Goal: Task Accomplishment & Management: Use online tool/utility

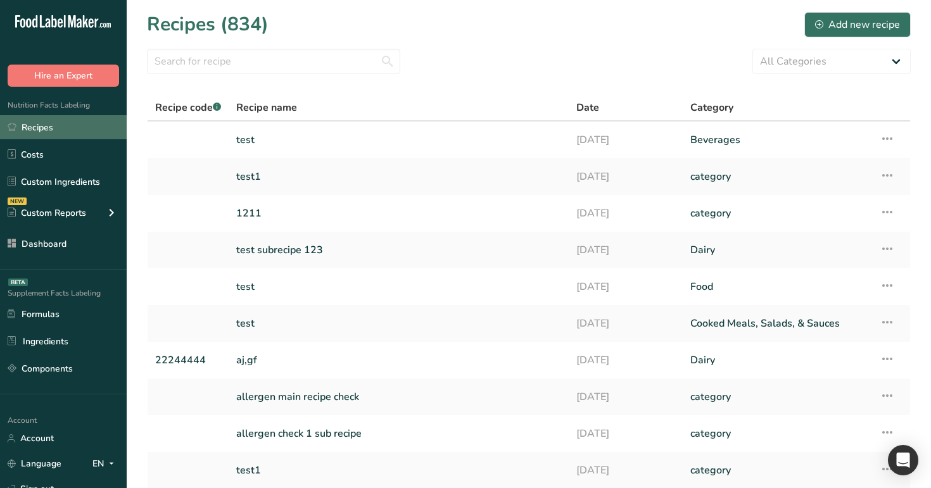
click at [84, 128] on link "Recipes" at bounding box center [63, 127] width 127 height 24
click at [82, 123] on link "Recipes" at bounding box center [63, 127] width 127 height 24
click at [259, 138] on link "test" at bounding box center [398, 140] width 325 height 27
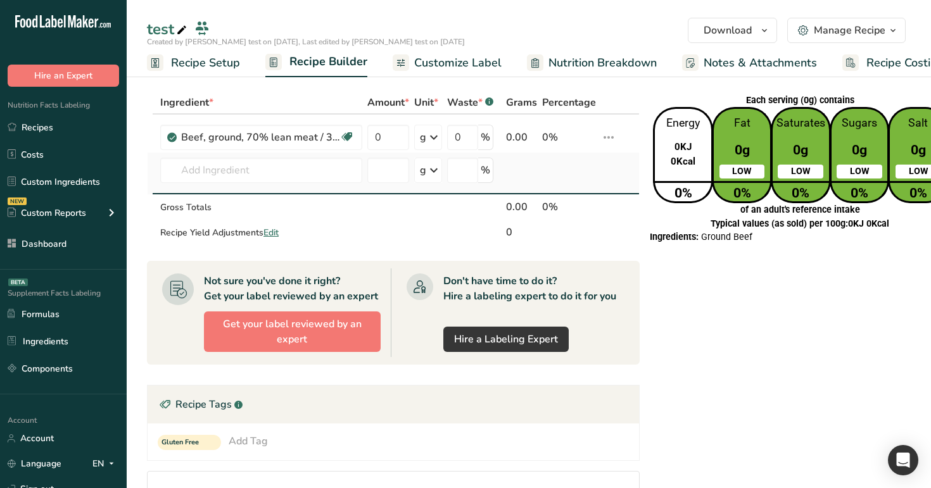
scroll to position [0, 21]
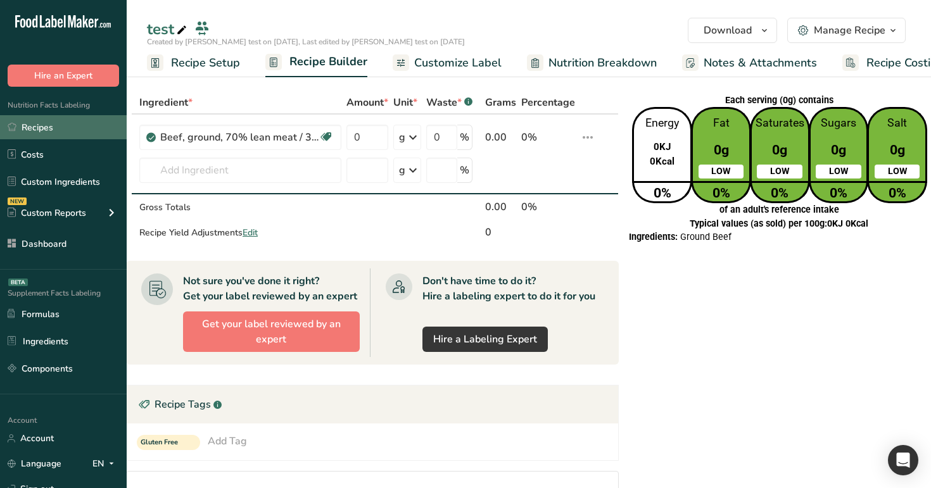
click at [47, 131] on link "Recipes" at bounding box center [63, 127] width 127 height 24
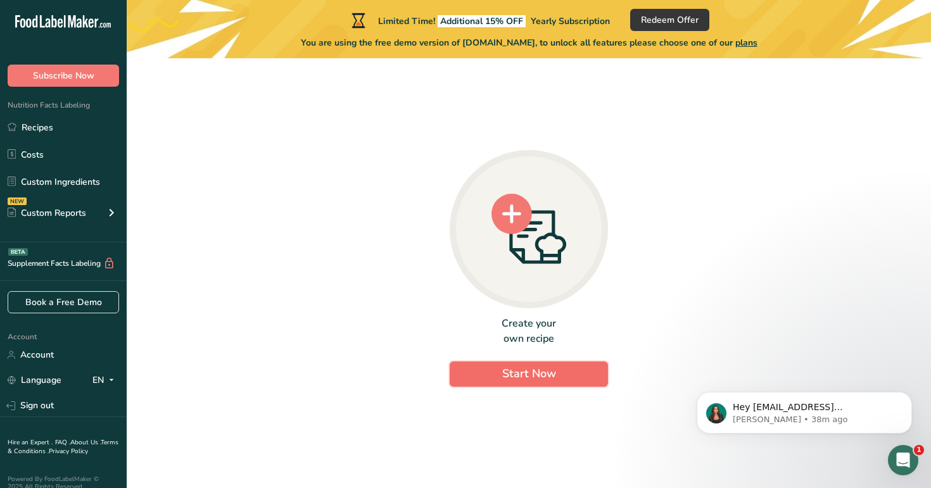
click at [557, 379] on button "Start Now" at bounding box center [529, 374] width 158 height 25
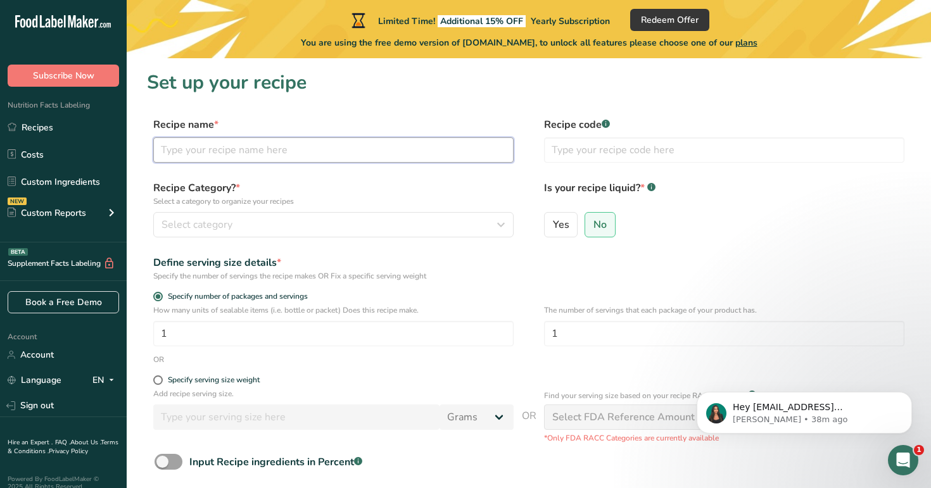
click at [347, 155] on input "text" at bounding box center [333, 149] width 360 height 25
type input "test1"
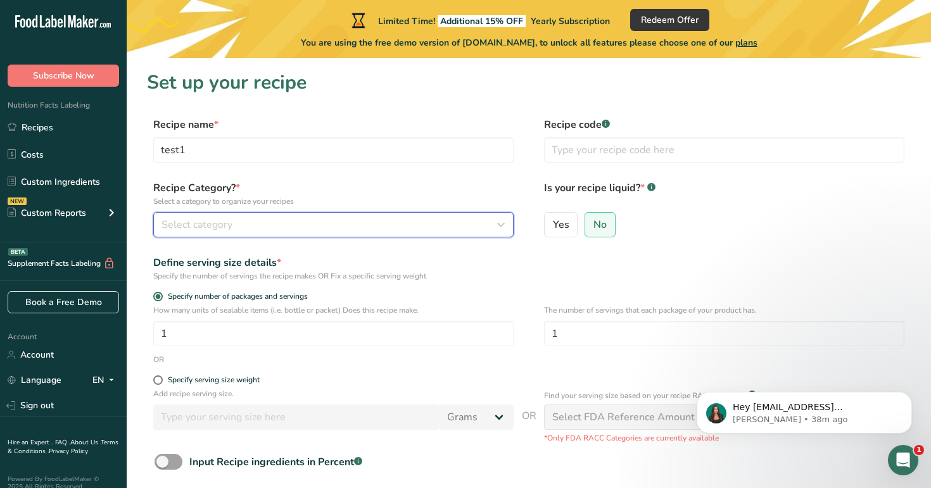
click at [321, 232] on div "Select category" at bounding box center [329, 224] width 336 height 15
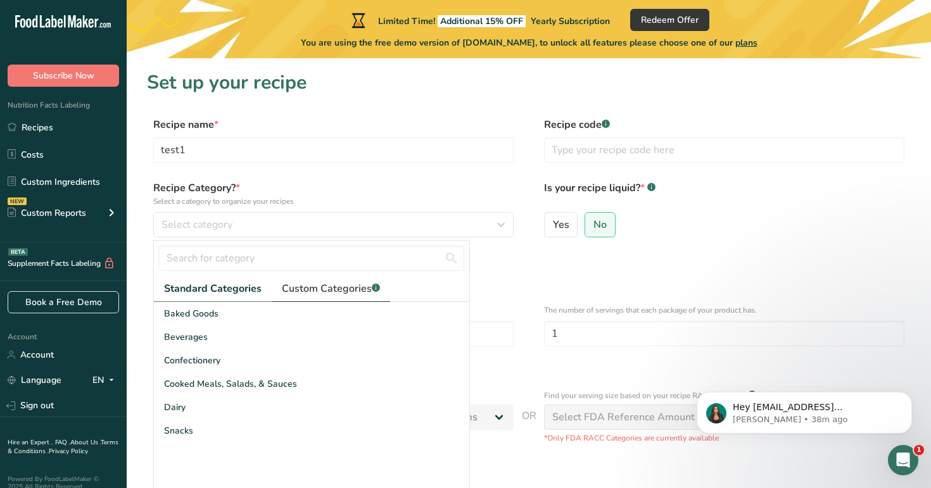
click at [325, 300] on link "Custom Categories .a-a{fill:#347362;}.b-a{fill:#fff;}" at bounding box center [331, 289] width 118 height 26
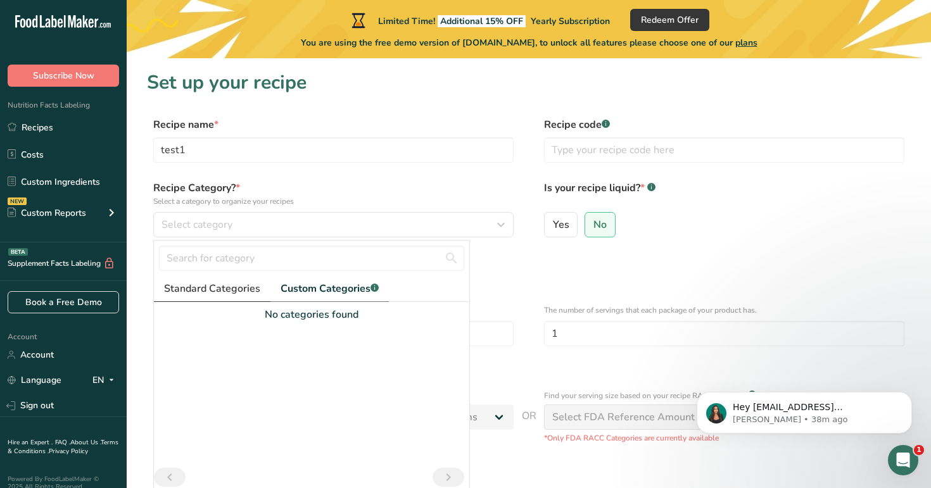
click at [222, 277] on link "Standard Categories" at bounding box center [212, 289] width 117 height 26
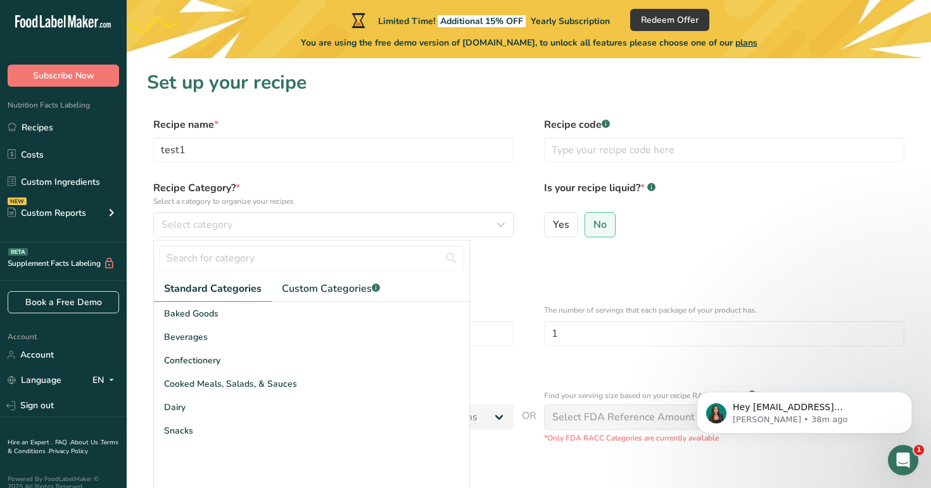
click at [271, 356] on div "Confectionery" at bounding box center [311, 360] width 315 height 23
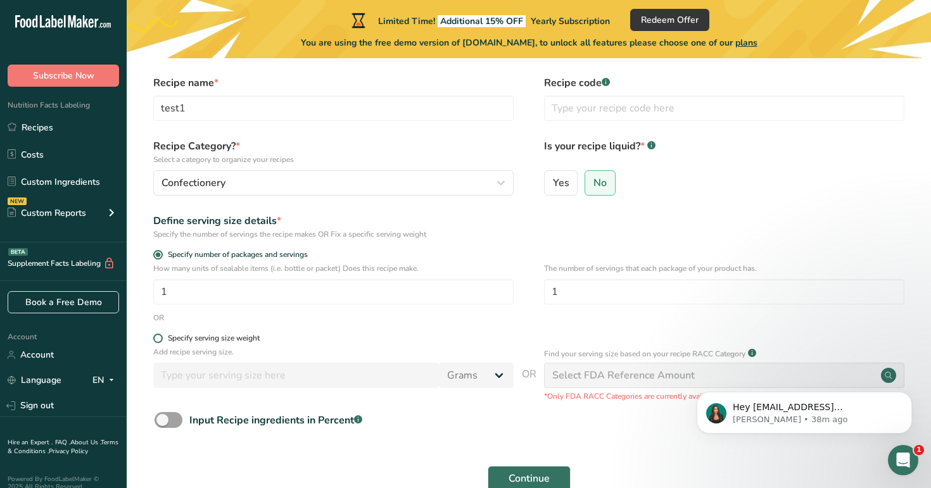
scroll to position [56, 0]
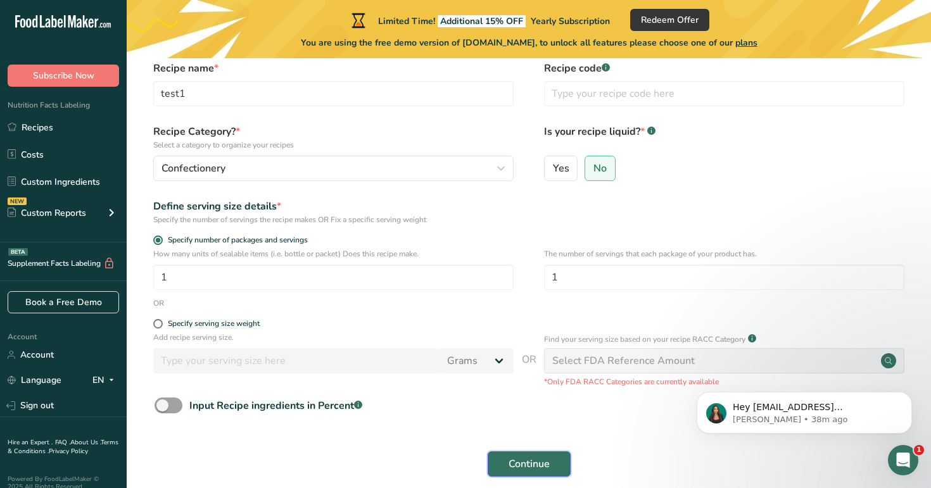
click at [529, 464] on span "Continue" at bounding box center [528, 464] width 41 height 15
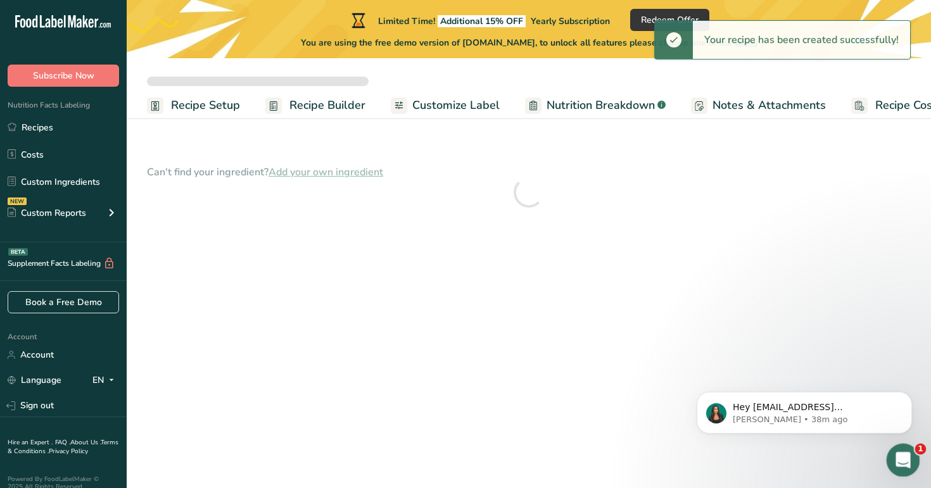
click at [902, 463] on icon "Open Intercom Messenger" at bounding box center [901, 458] width 21 height 21
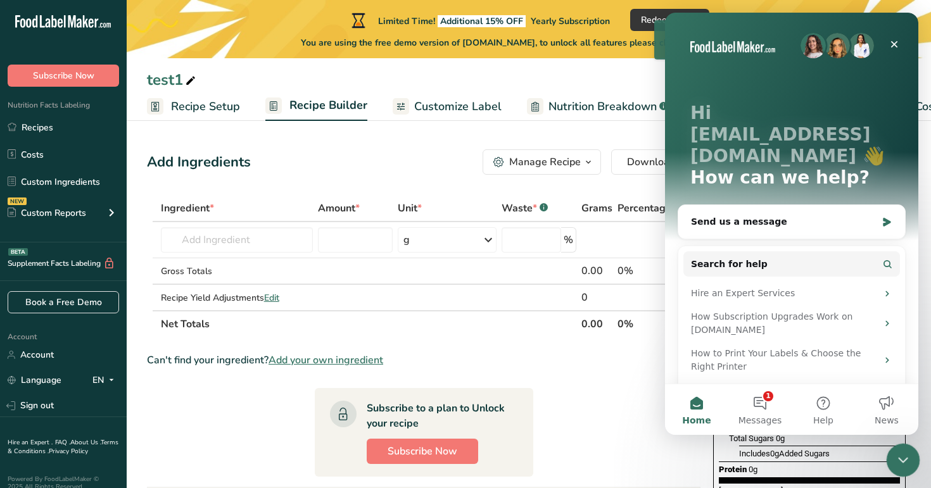
click at [902, 463] on icon "Close Intercom Messenger" at bounding box center [900, 458] width 15 height 15
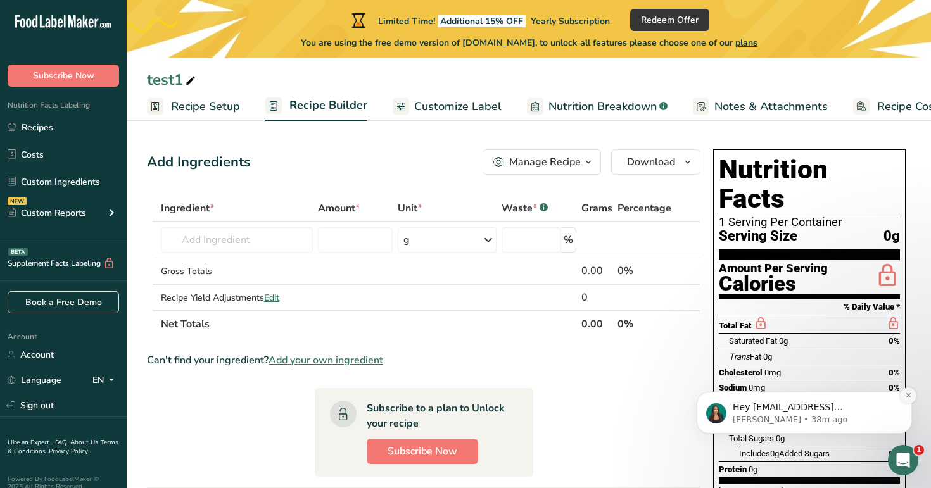
click at [905, 396] on icon "Dismiss notification" at bounding box center [908, 395] width 7 height 7
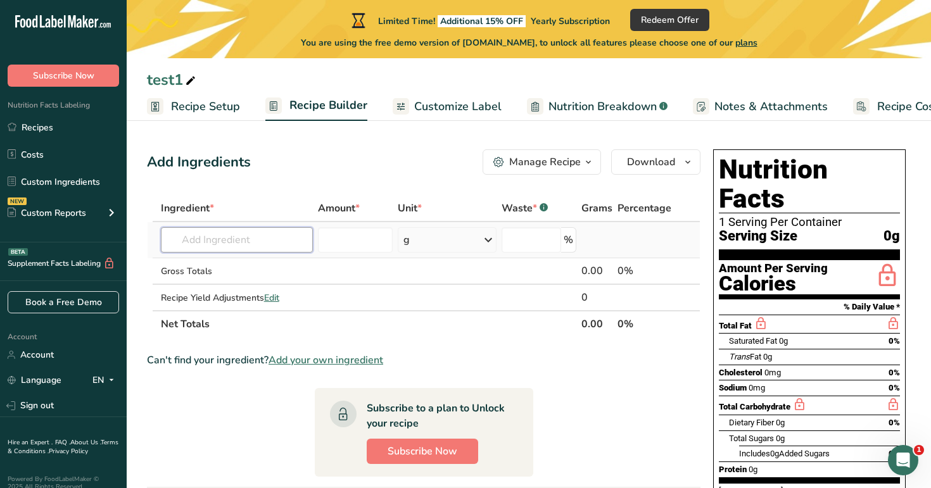
click at [268, 244] on input "text" at bounding box center [237, 239] width 153 height 25
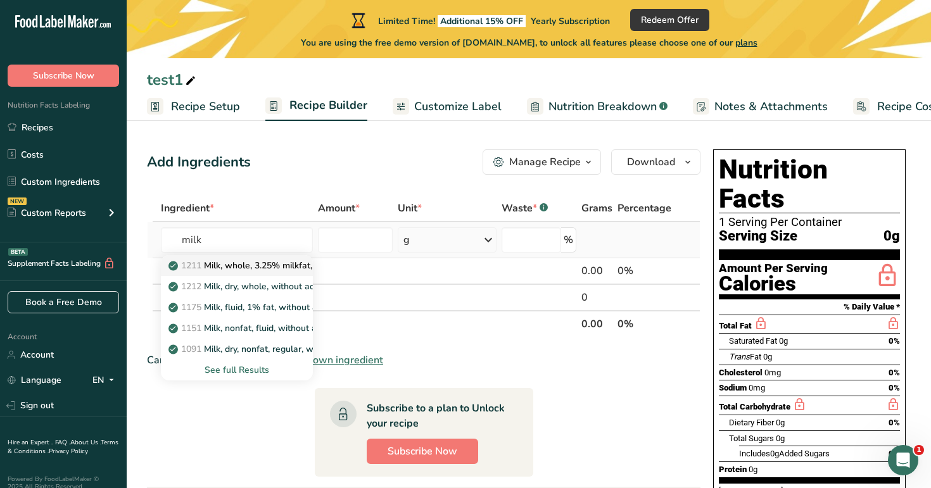
click at [279, 268] on p "1211 Milk, whole, 3.25% milkfat, without added vitamin A and vitamin D" at bounding box center [339, 265] width 337 height 13
type input "Milk, whole, 3.25% milkfat, without added vitamin A and [MEDICAL_DATA]"
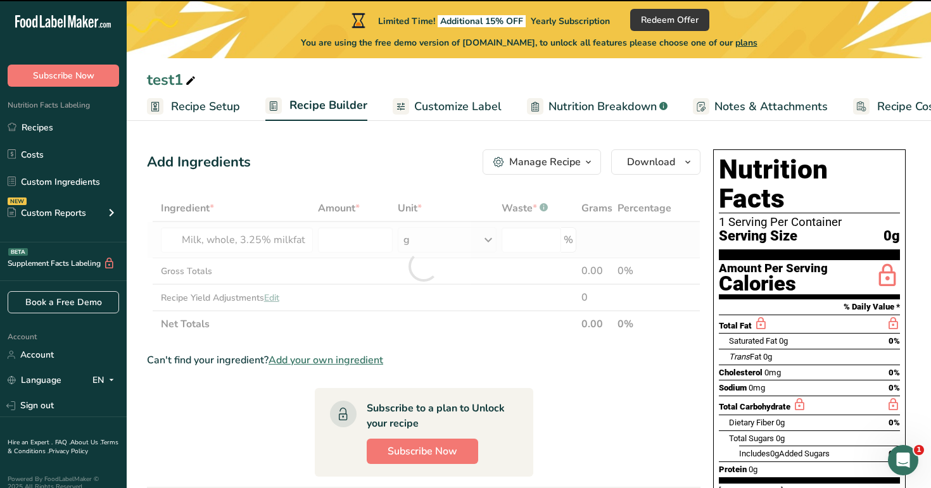
type input "0"
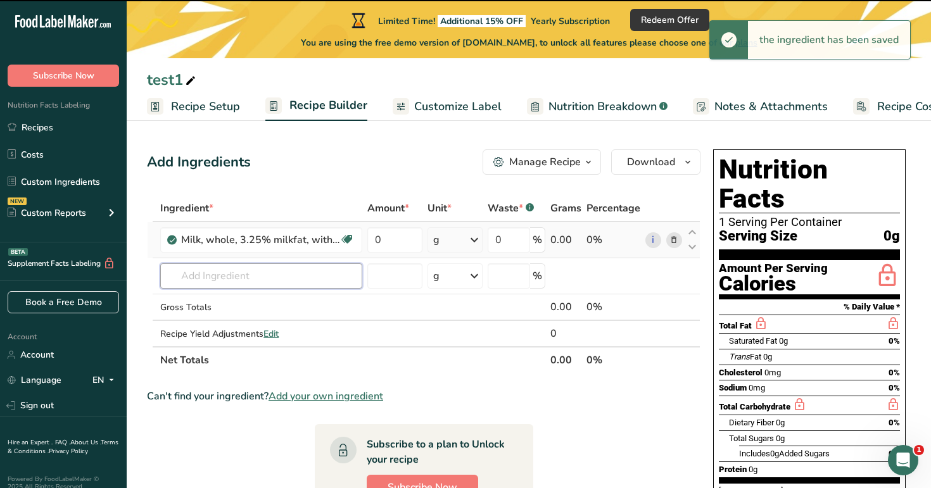
click at [279, 268] on input "text" at bounding box center [261, 275] width 202 height 25
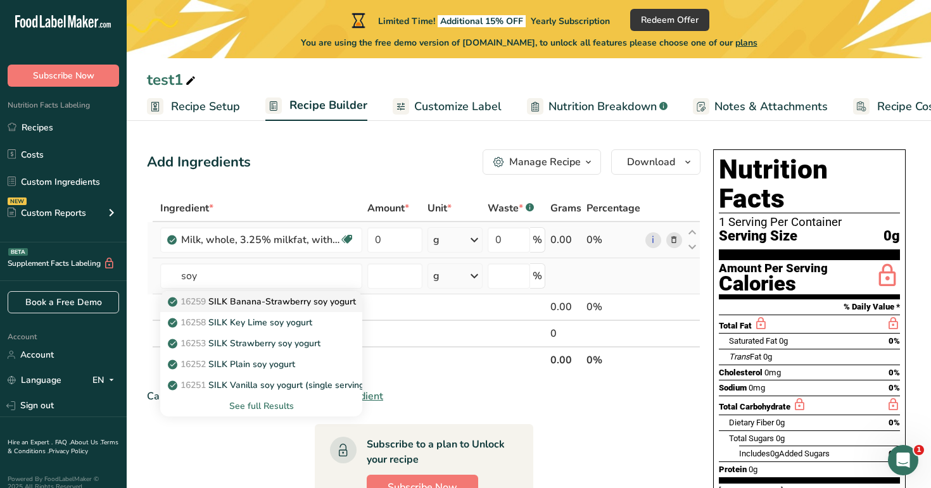
click at [274, 300] on p "16259 SILK Banana-Strawberry soy yogurt" at bounding box center [263, 301] width 186 height 13
type input "SILK Banana-Strawberry soy yogurt"
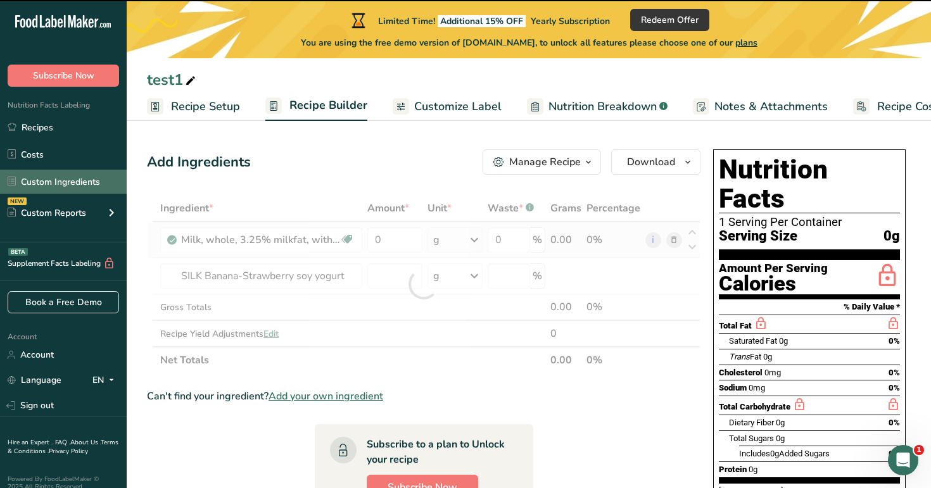
type input "0"
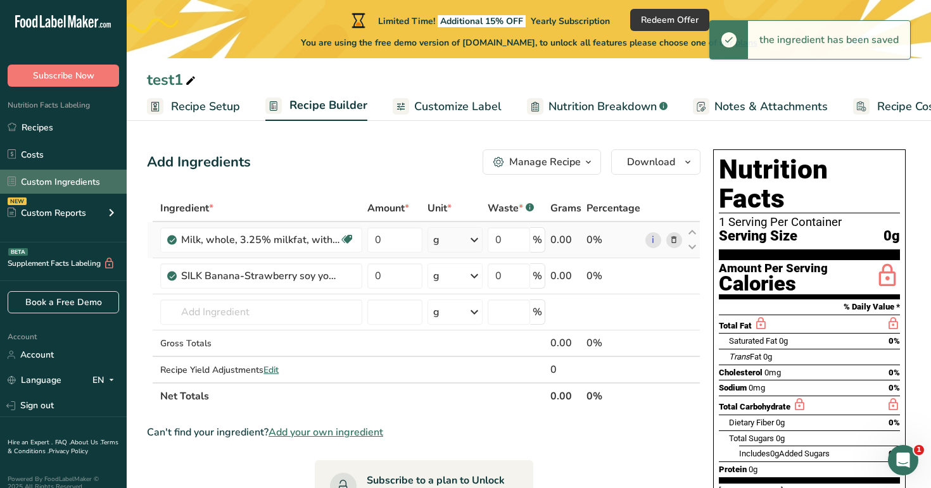
click at [71, 182] on link "Custom Ingredients" at bounding box center [63, 182] width 127 height 24
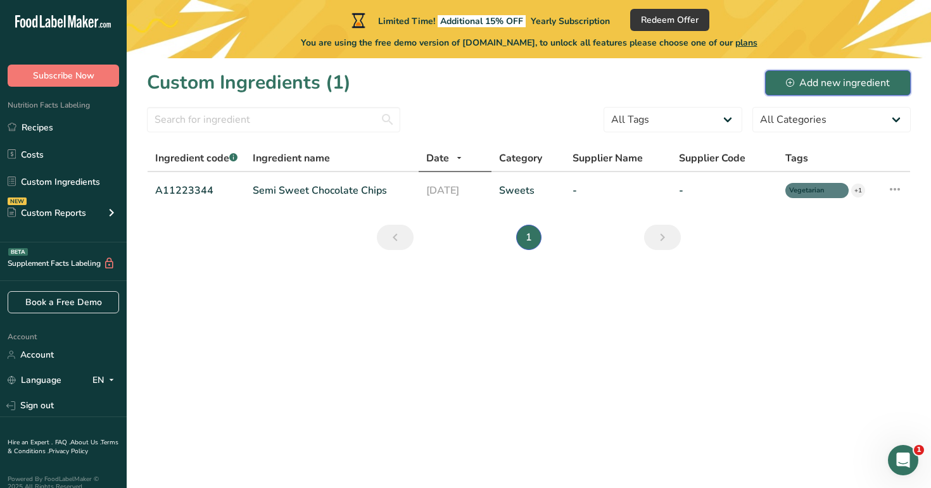
click at [827, 92] on button "Add new ingredient" at bounding box center [838, 82] width 146 height 25
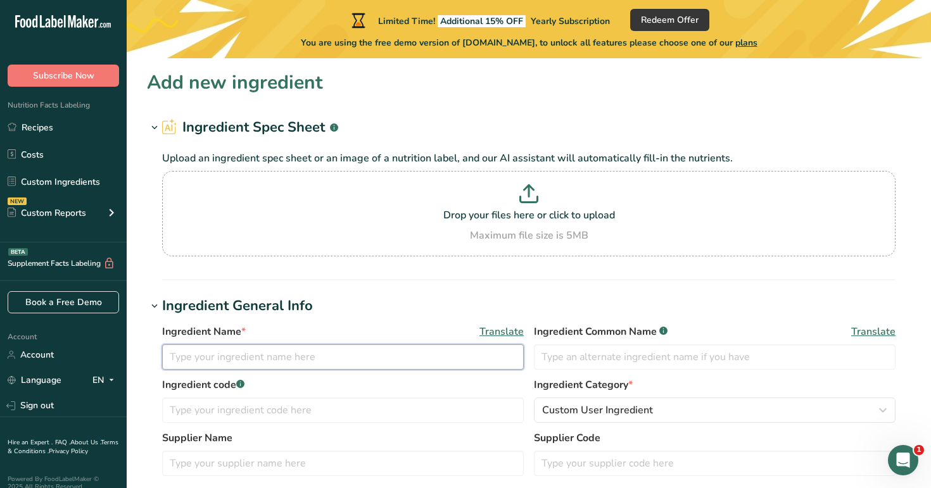
click at [346, 363] on input "text" at bounding box center [343, 356] width 362 height 25
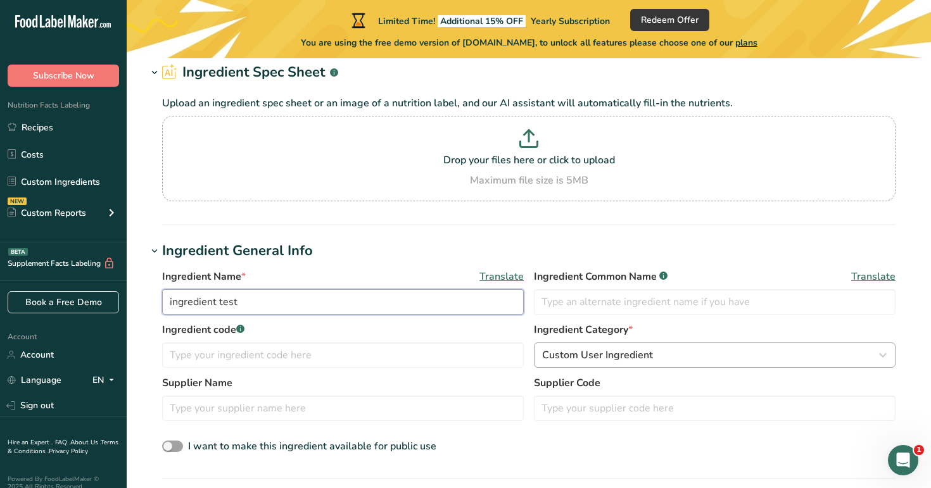
scroll to position [198, 0]
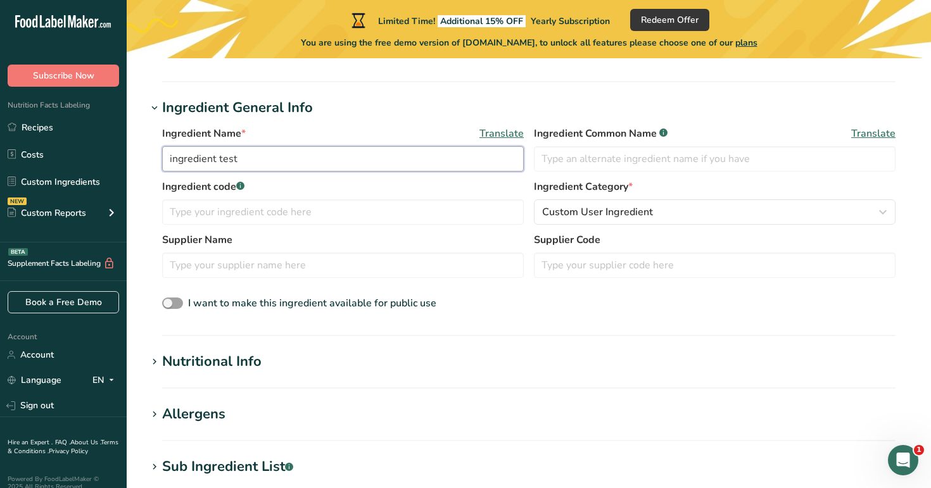
type input "ingredient test"
click at [367, 354] on h1 "Nutritional Info" at bounding box center [529, 361] width 764 height 21
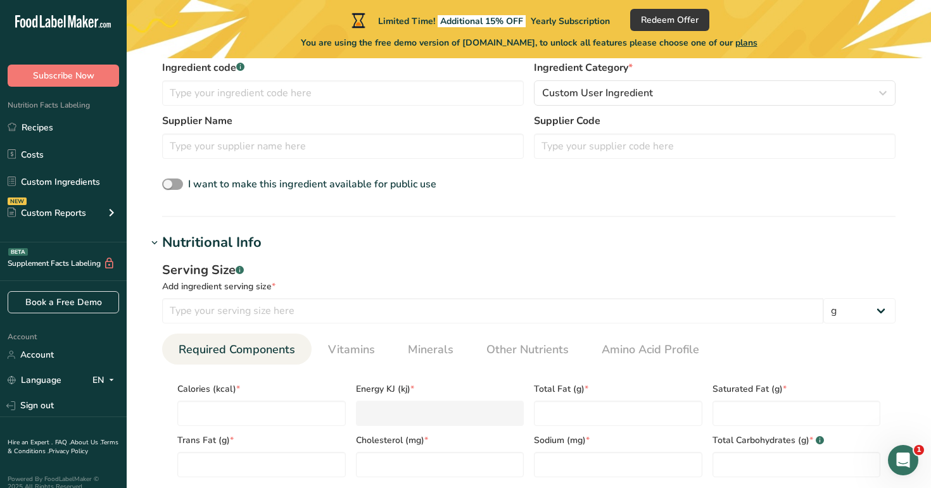
scroll to position [336, 0]
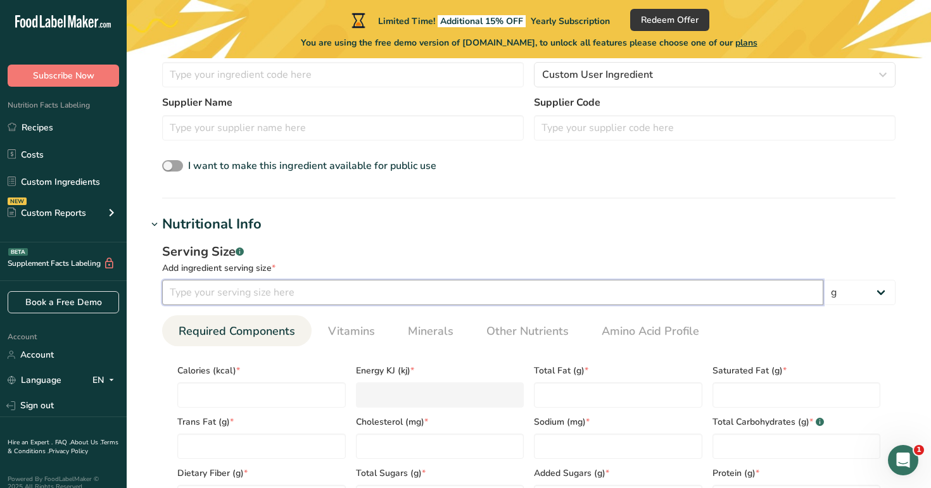
click at [342, 293] on input "number" at bounding box center [492, 292] width 661 height 25
type input "100"
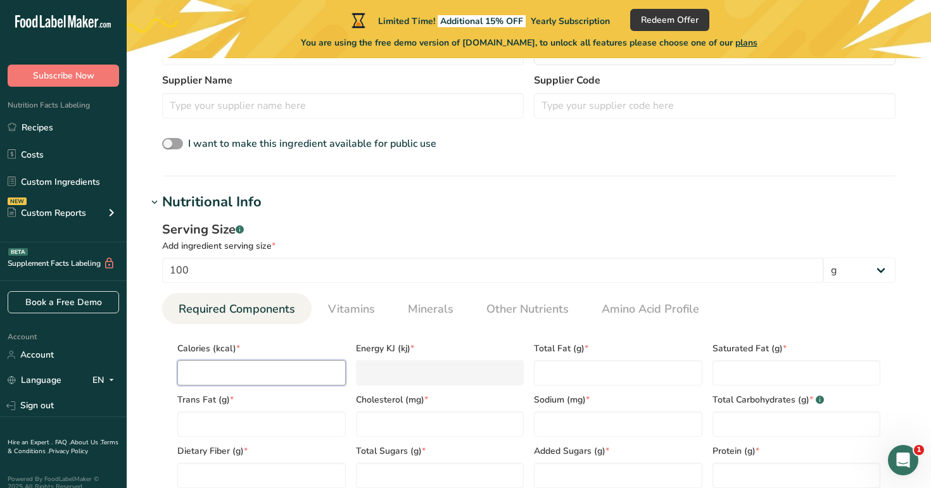
click at [211, 365] on input "number" at bounding box center [261, 372] width 168 height 25
type input "1"
type KJ "4.2"
type input "1"
type Fat "1"
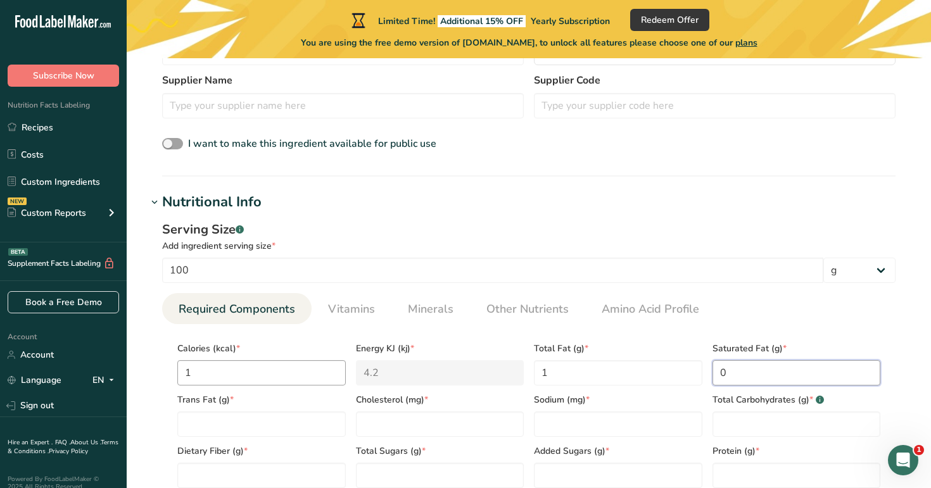
type Fat "0"
type Fat "1"
type input "1"
type Carbohydrates "1"
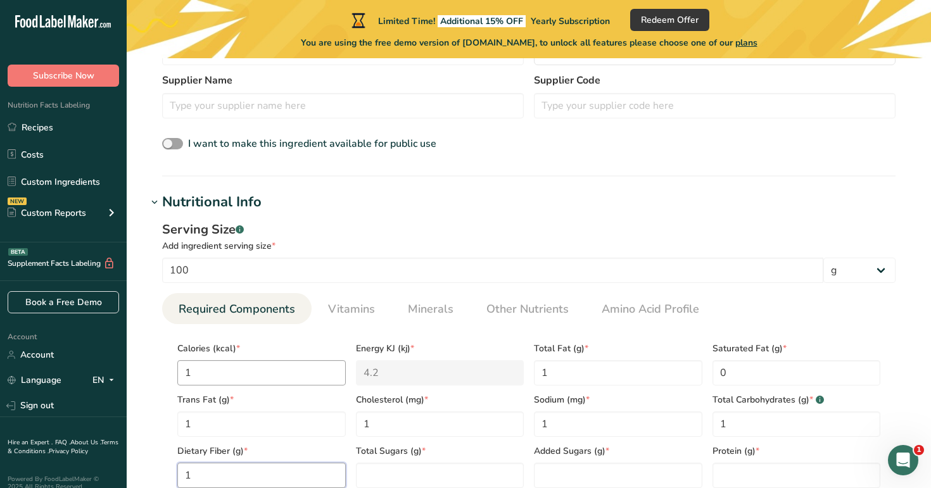
type Fiber "1"
type Sugars "1"
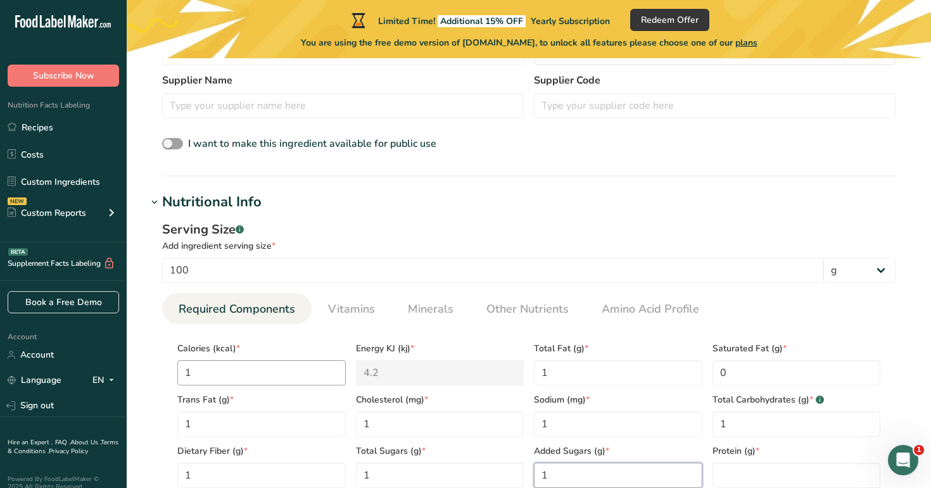
type Sugars "1"
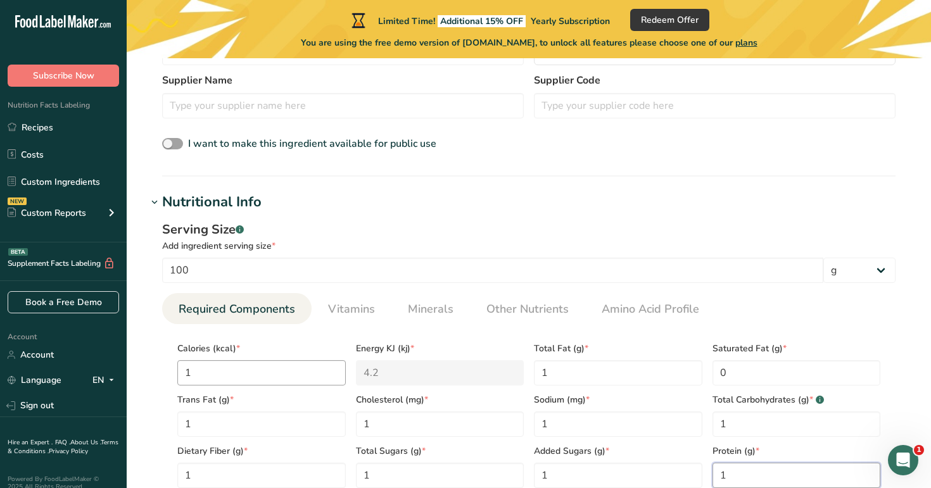
type input "1"
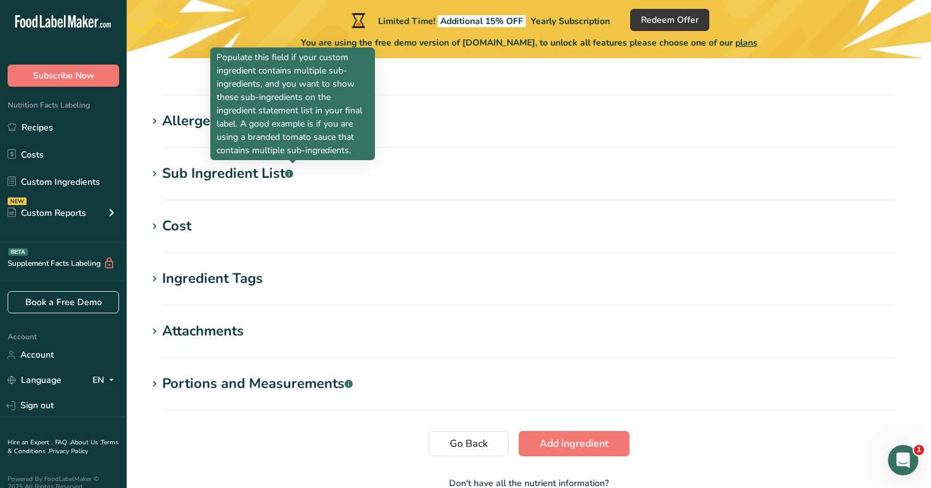
scroll to position [810, 0]
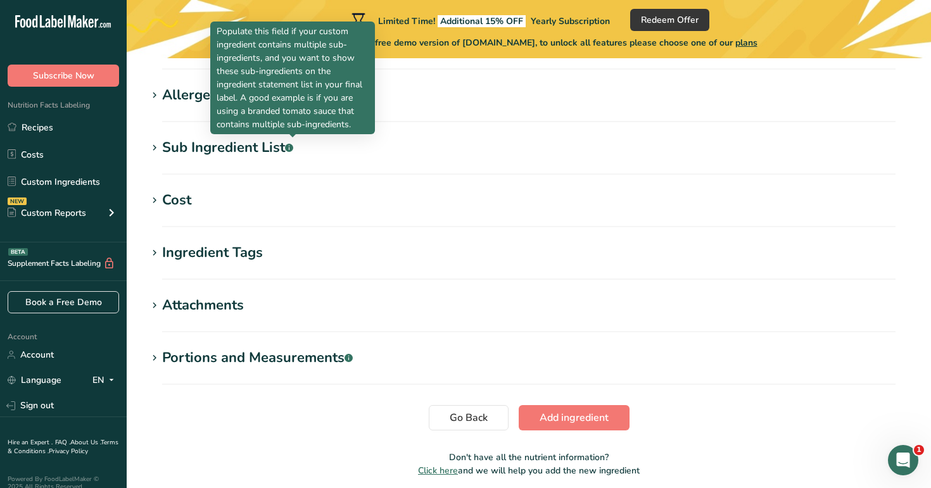
click at [187, 98] on div "Allergens" at bounding box center [193, 95] width 63 height 21
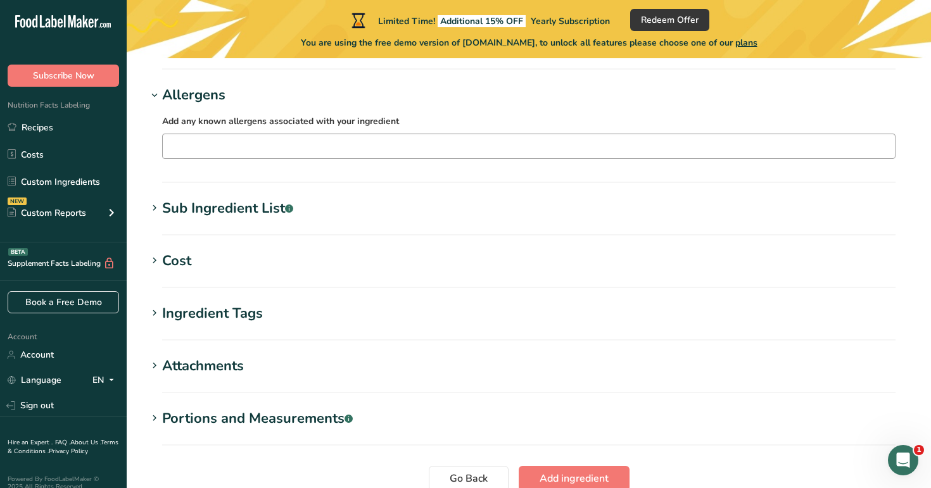
click at [210, 147] on input "text" at bounding box center [529, 146] width 732 height 20
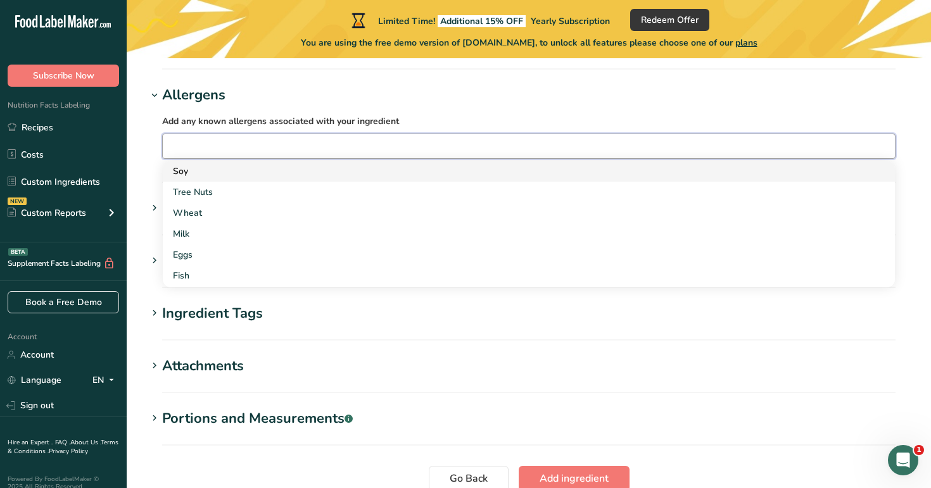
click at [222, 169] on div "Soy" at bounding box center [518, 171] width 691 height 13
click at [222, 169] on div "Tree Nuts" at bounding box center [518, 171] width 691 height 13
click at [222, 169] on div "Wheat" at bounding box center [518, 171] width 691 height 13
click at [222, 169] on div "Milk" at bounding box center [518, 171] width 691 height 13
click at [222, 169] on div "Eggs" at bounding box center [518, 171] width 691 height 13
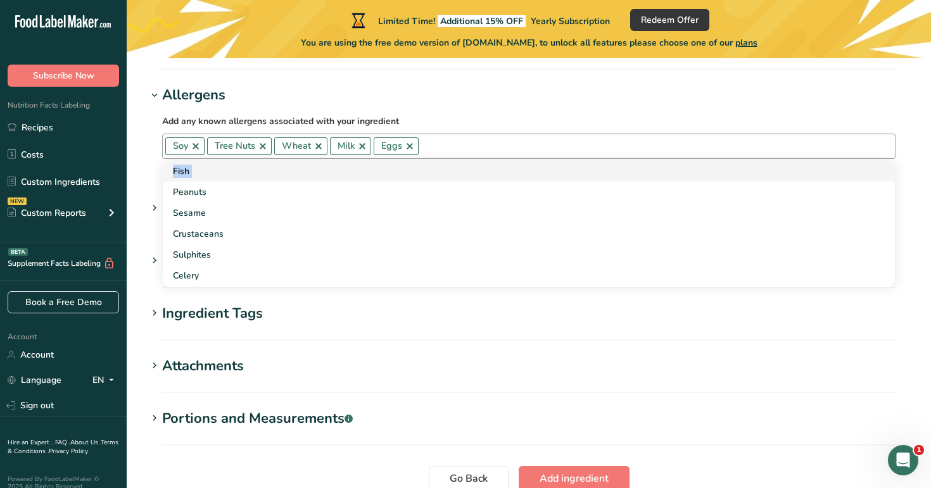
click at [222, 169] on div "Fish" at bounding box center [518, 171] width 691 height 13
click at [222, 169] on div "Sesame" at bounding box center [518, 171] width 691 height 13
click at [222, 169] on div "Crustaceans" at bounding box center [518, 171] width 691 height 13
click at [222, 169] on div "Sulphites" at bounding box center [518, 171] width 691 height 13
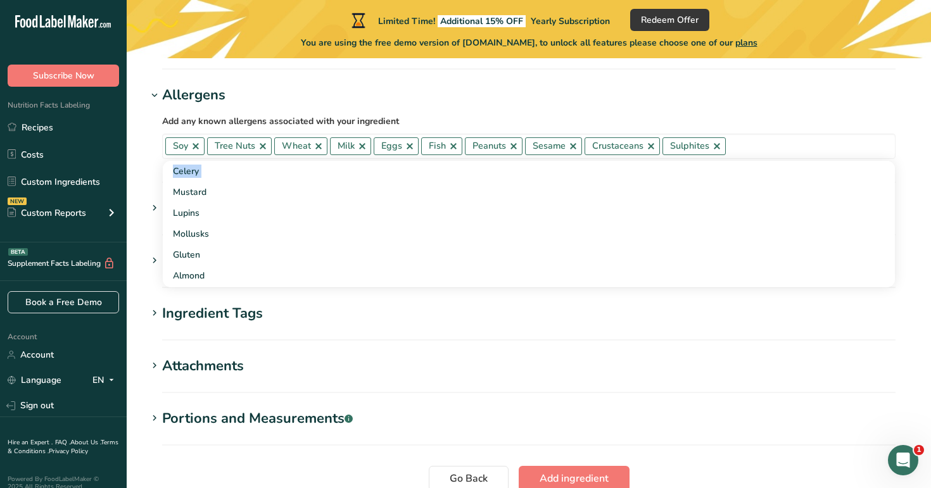
click at [387, 98] on h1 "Allergens" at bounding box center [529, 95] width 764 height 21
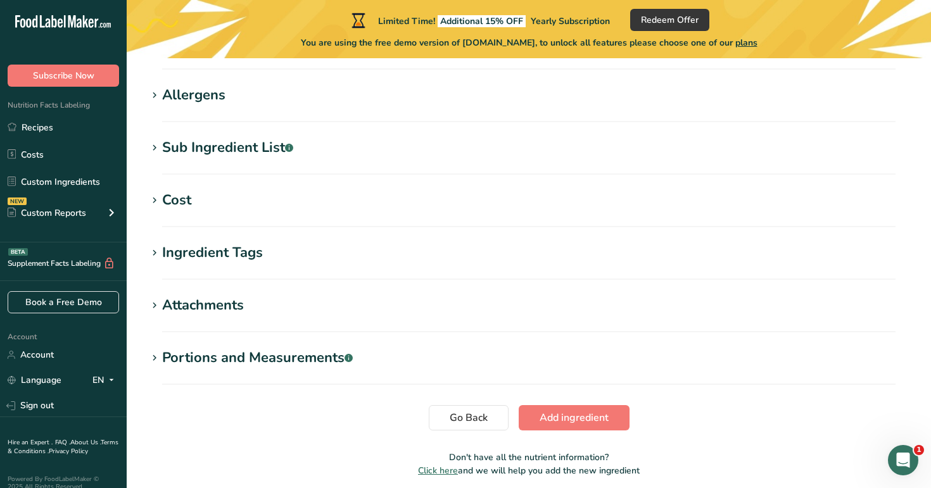
click at [387, 98] on h1 "Allergens" at bounding box center [529, 95] width 764 height 21
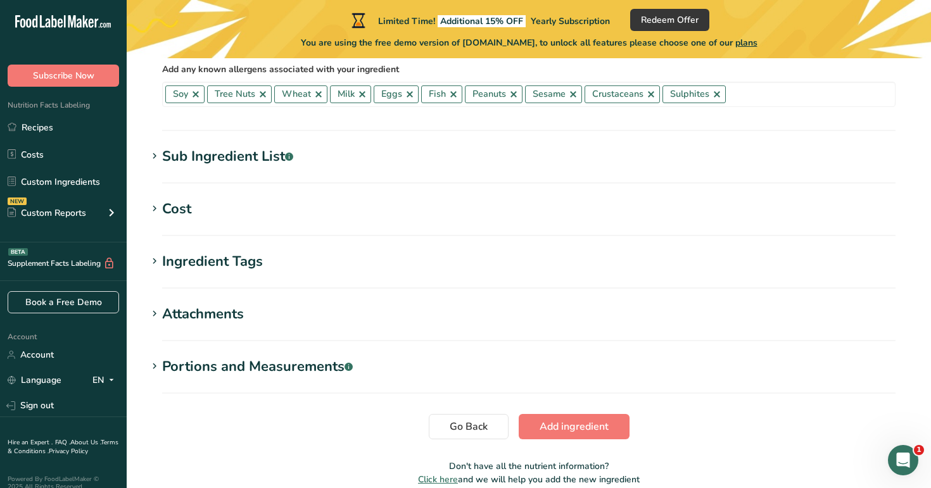
scroll to position [892, 0]
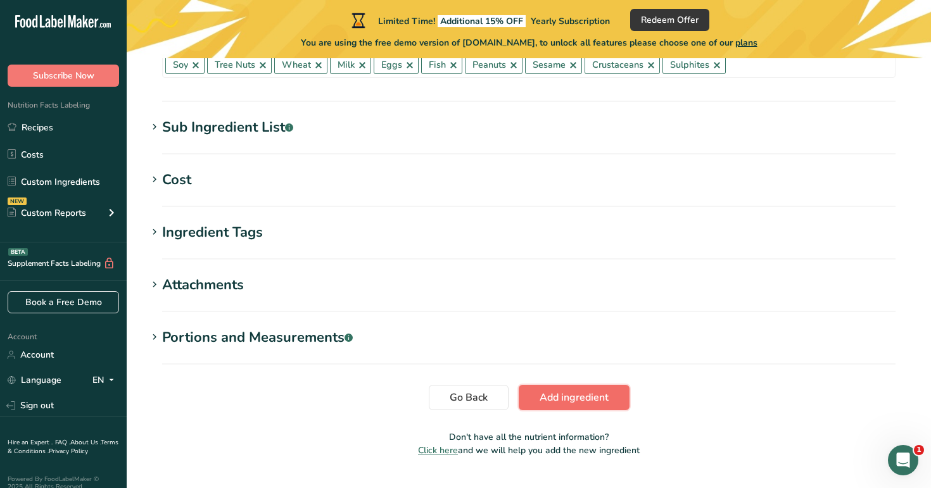
click at [567, 402] on span "Add ingredient" at bounding box center [573, 397] width 69 height 15
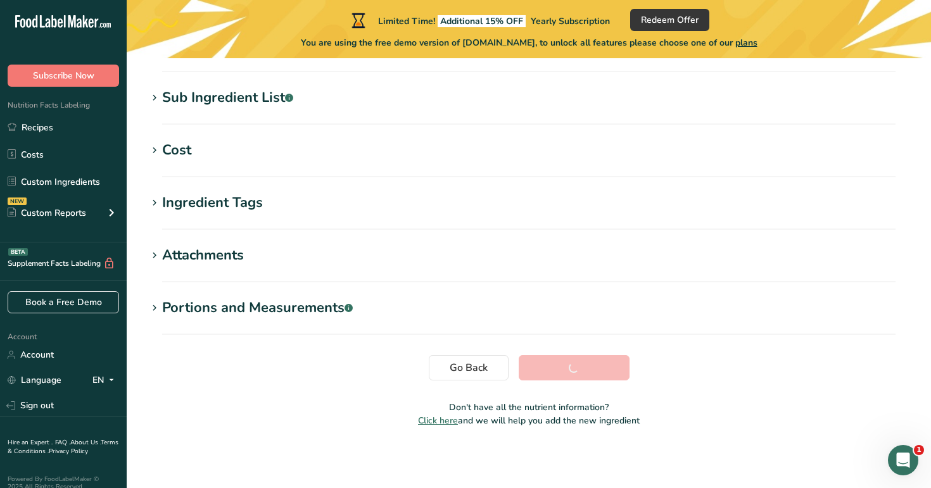
scroll to position [240, 0]
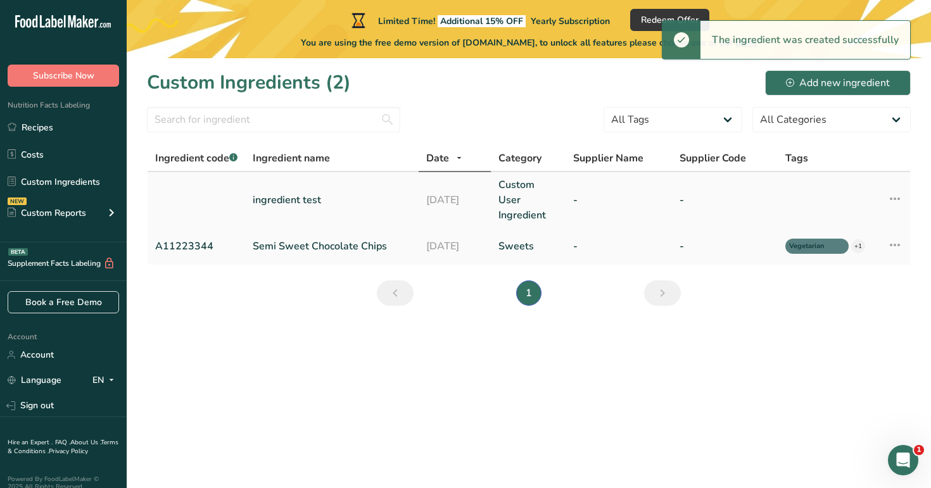
click at [308, 203] on link "ingredient test" at bounding box center [332, 199] width 158 height 15
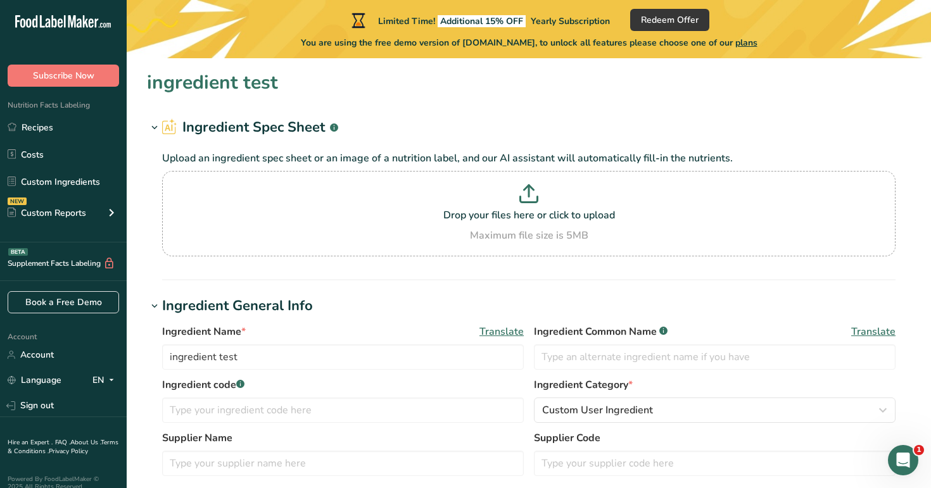
type input "ingredient test"
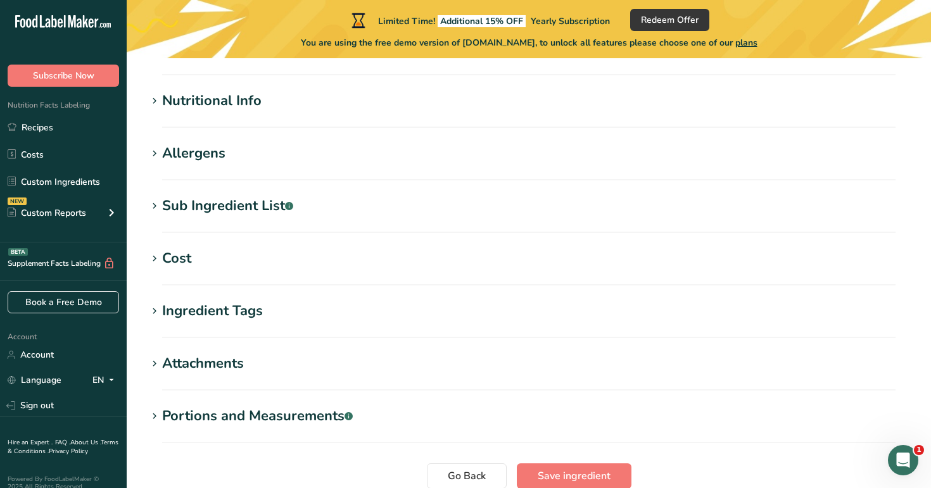
scroll to position [408, 0]
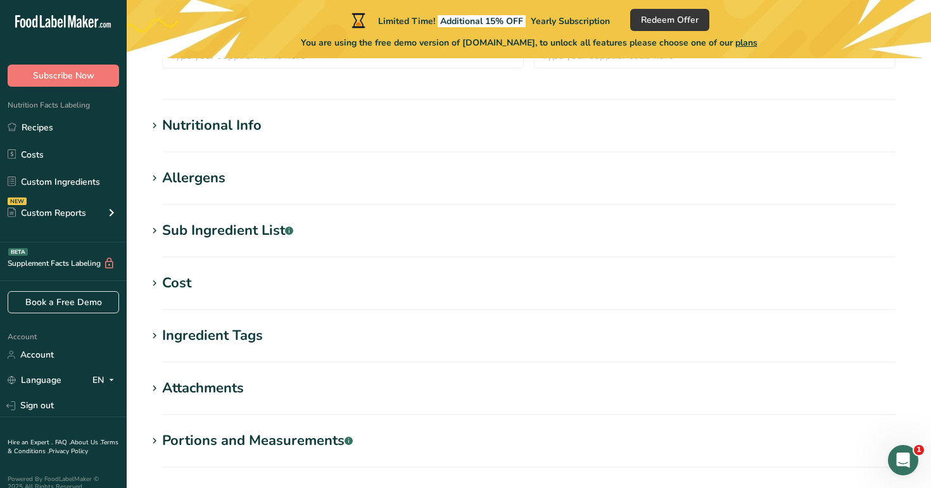
click at [272, 170] on h1 "Allergens" at bounding box center [529, 178] width 764 height 21
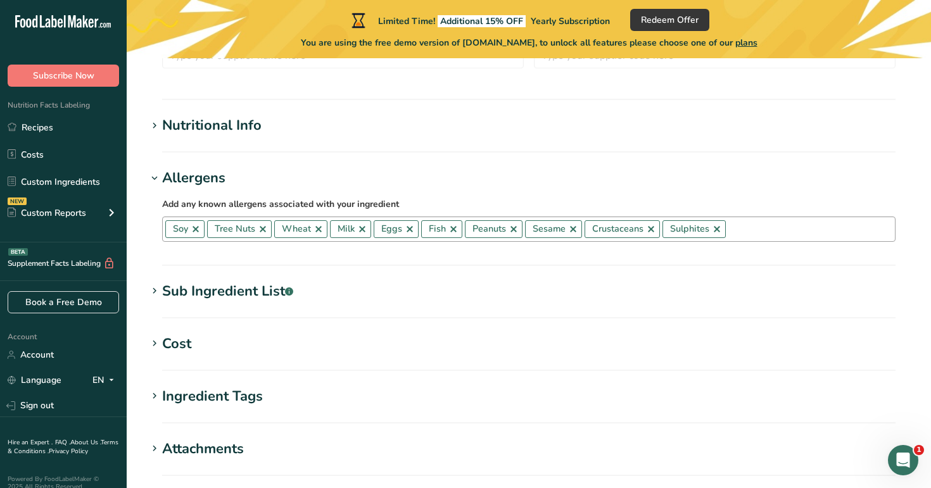
click at [194, 229] on link at bounding box center [196, 229] width 10 height 10
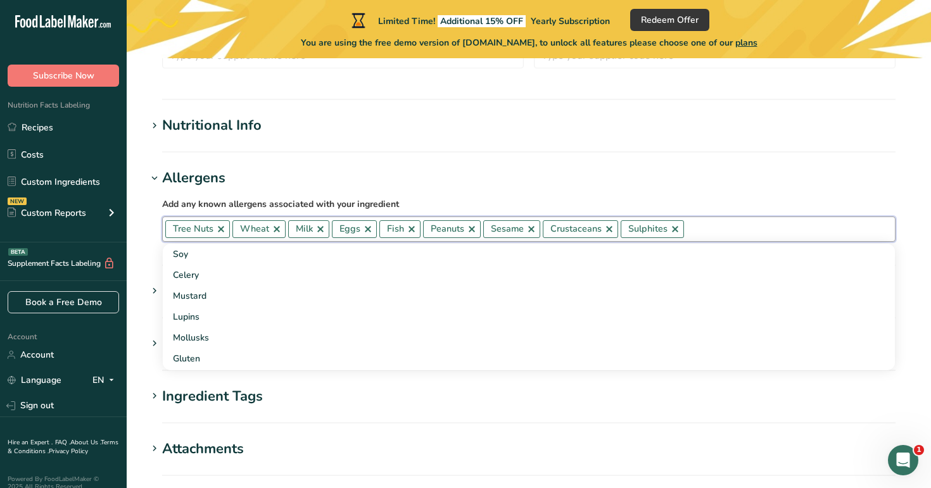
click at [220, 229] on link at bounding box center [221, 229] width 10 height 10
click at [253, 230] on link at bounding box center [253, 229] width 10 height 10
click at [253, 230] on link at bounding box center [257, 229] width 10 height 10
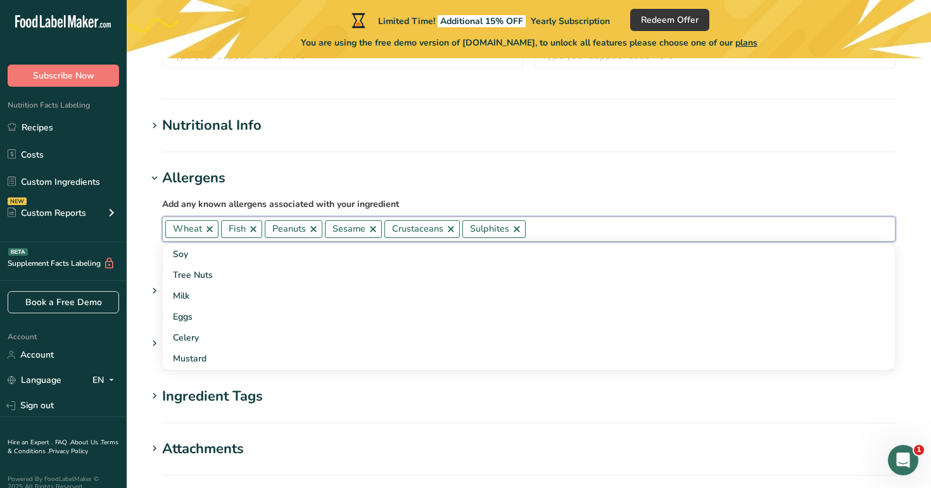
click at [253, 230] on link at bounding box center [253, 229] width 10 height 10
click at [253, 230] on span "Peanuts" at bounding box center [246, 229] width 34 height 14
click at [272, 230] on link at bounding box center [270, 229] width 10 height 10
click at [271, 228] on link at bounding box center [269, 229] width 10 height 10
click at [290, 227] on link at bounding box center [287, 229] width 10 height 10
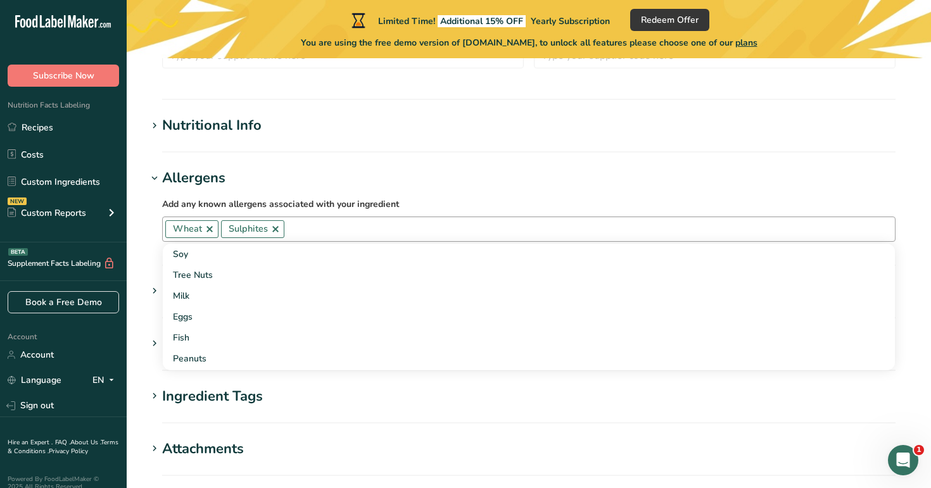
click at [277, 230] on link at bounding box center [275, 229] width 10 height 10
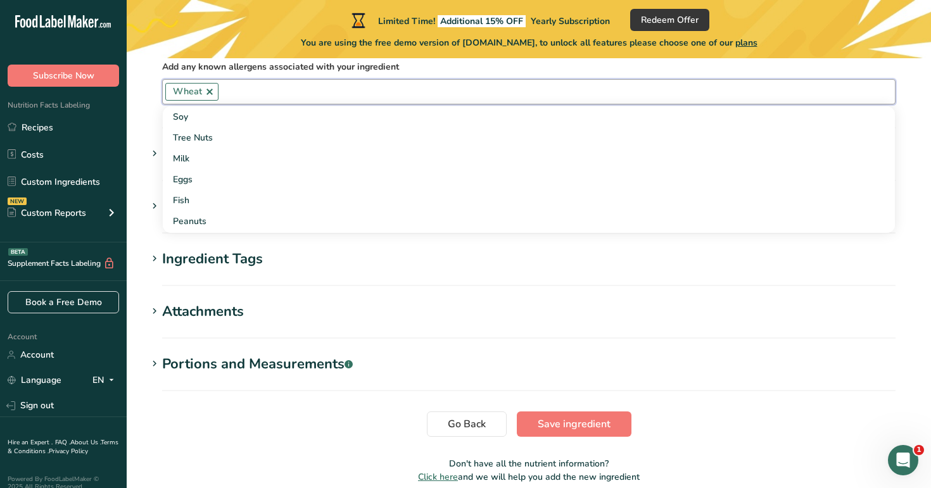
scroll to position [557, 0]
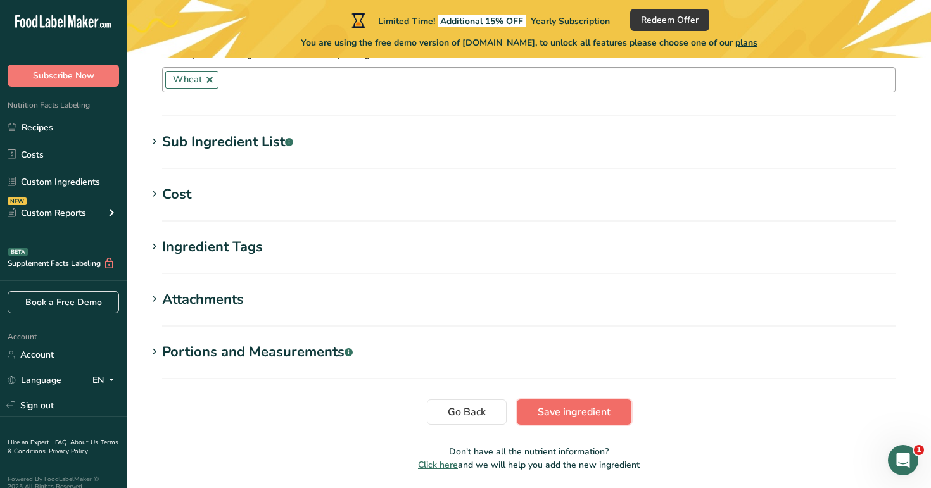
click at [601, 416] on span "Save ingredient" at bounding box center [574, 412] width 73 height 15
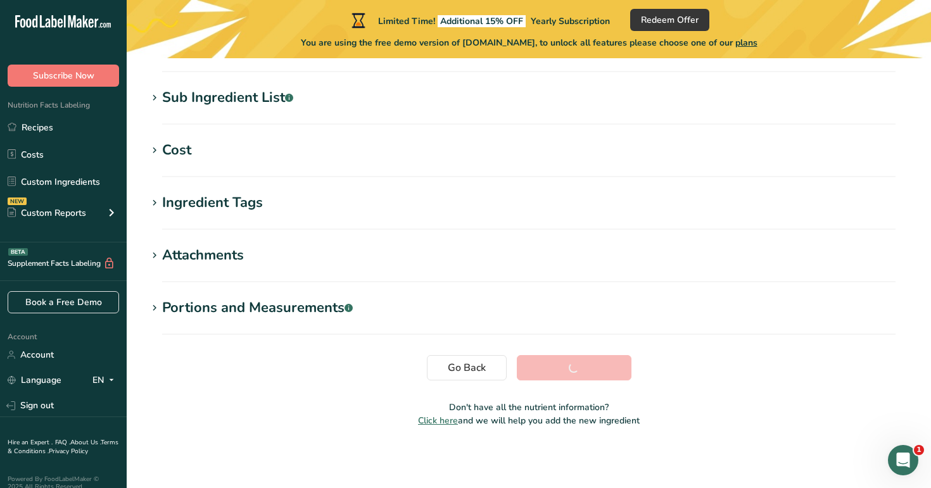
scroll to position [240, 0]
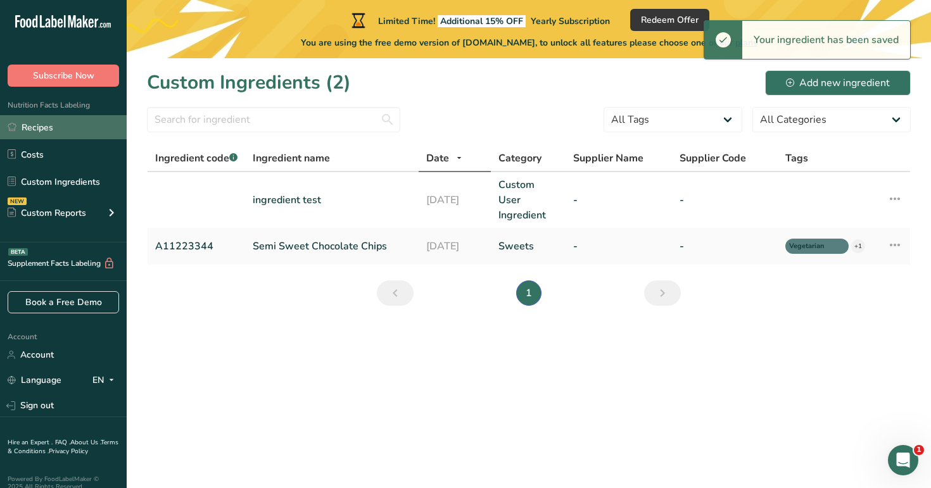
click at [61, 129] on link "Recipes" at bounding box center [63, 127] width 127 height 24
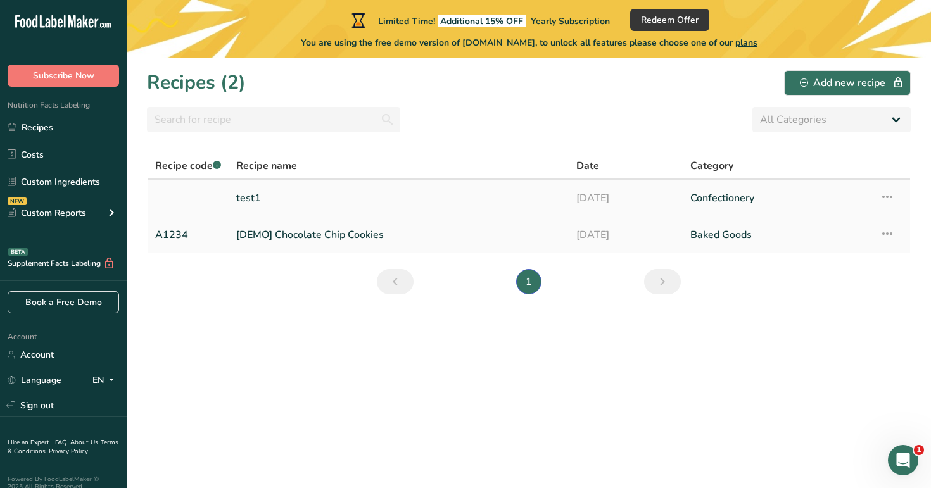
click at [315, 204] on link "test1" at bounding box center [398, 198] width 325 height 27
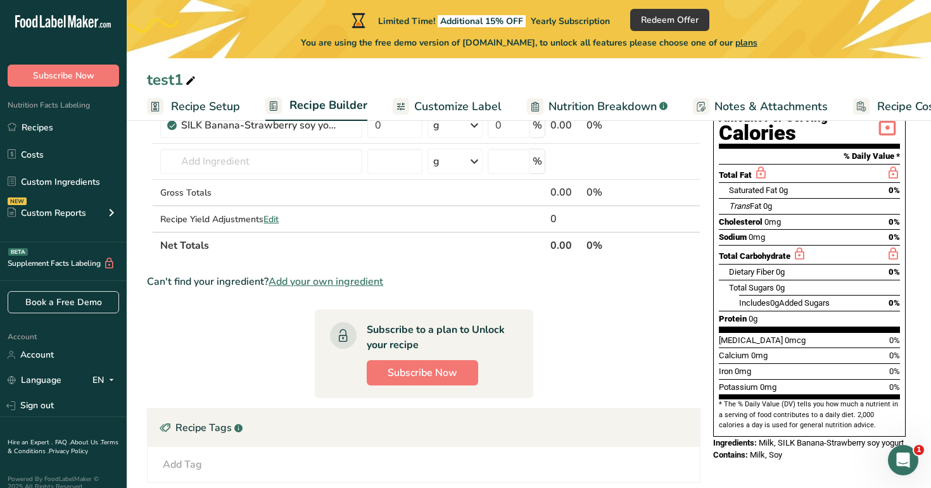
scroll to position [122, 0]
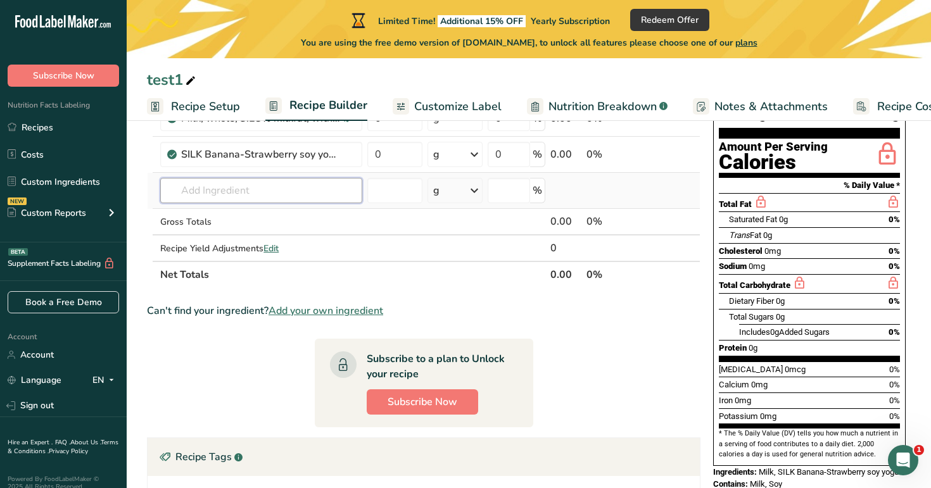
click at [276, 184] on input "text" at bounding box center [261, 190] width 202 height 25
paste input "ingredient test"
click at [279, 206] on link "ingredient test" at bounding box center [261, 216] width 202 height 21
type input "ingredient test"
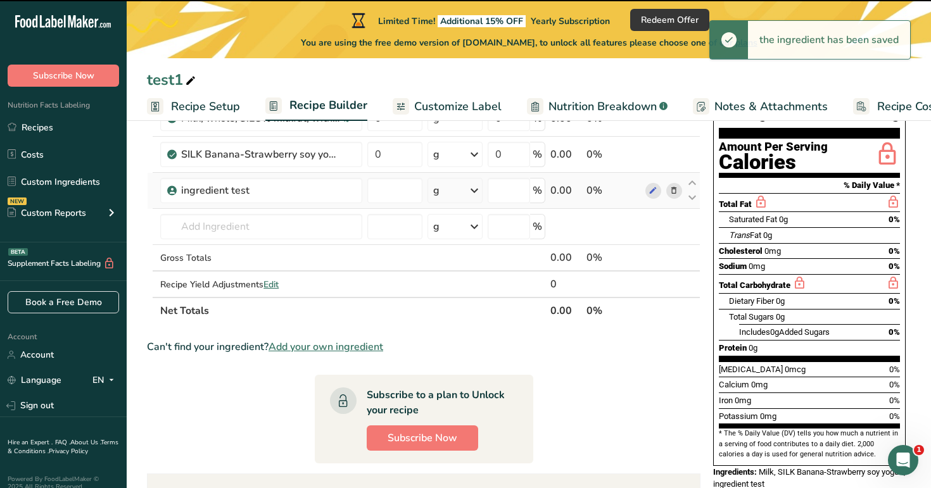
type input "0"
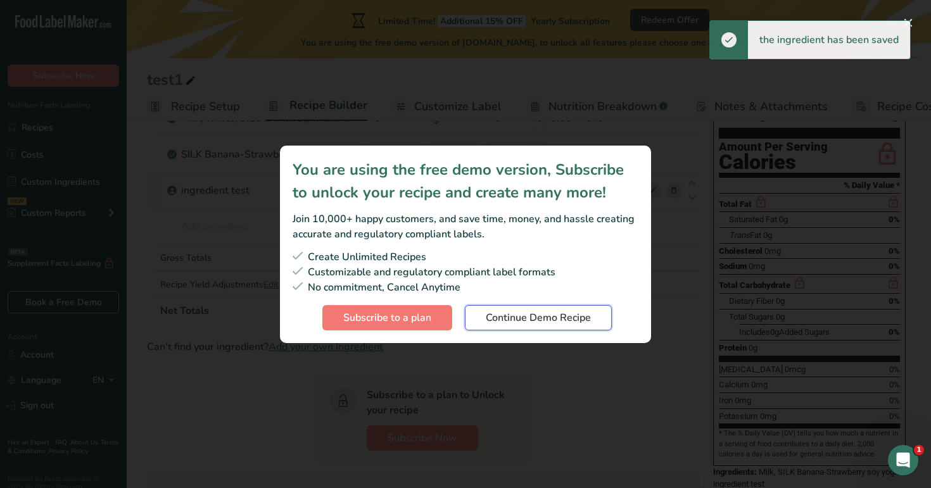
click at [492, 312] on span "Continue Demo Recipe" at bounding box center [538, 317] width 105 height 15
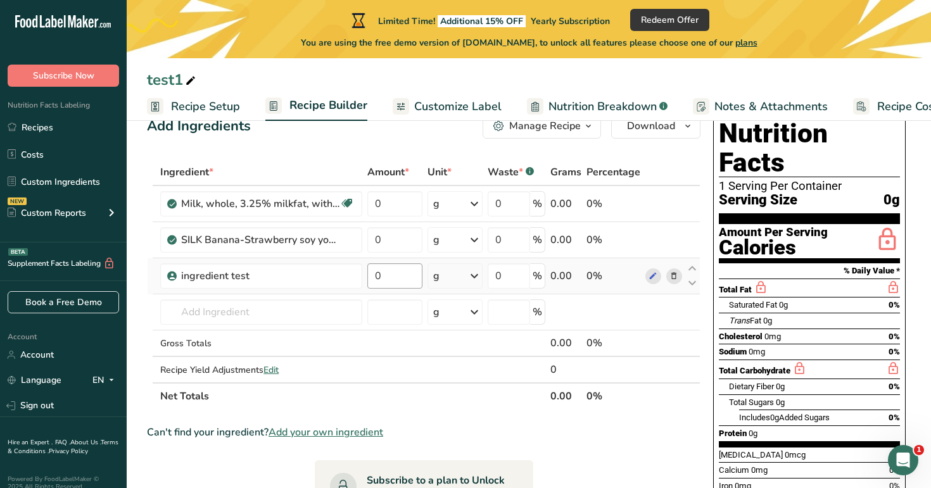
scroll to position [0, 0]
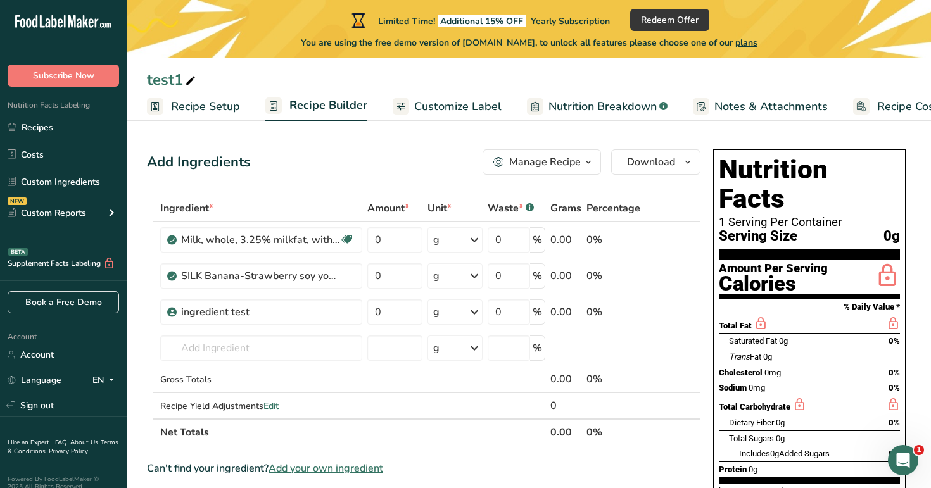
click at [469, 117] on link "Customize Label" at bounding box center [447, 106] width 109 height 28
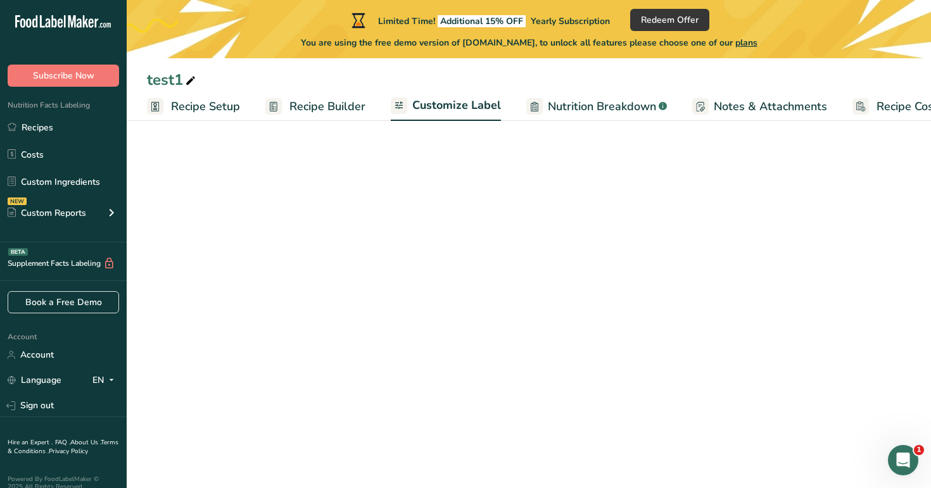
scroll to position [0, 43]
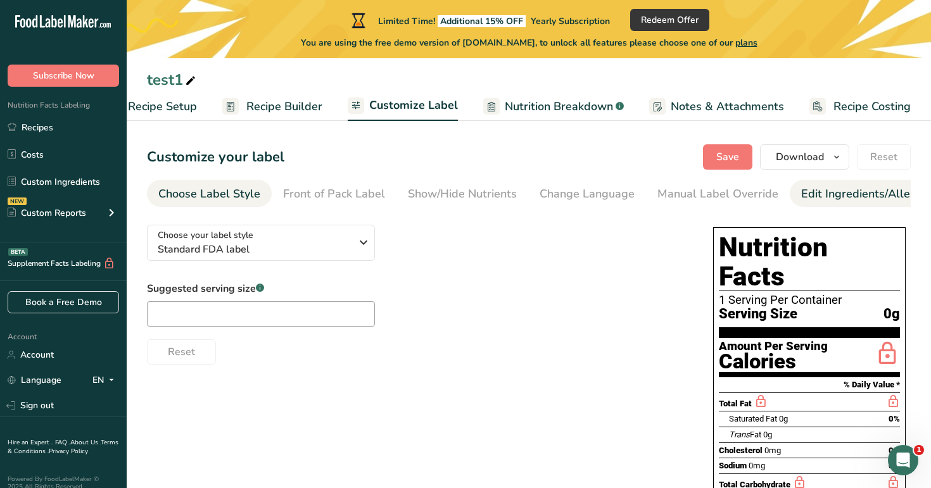
click at [842, 192] on div "Edit Ingredients/Allergens List" at bounding box center [881, 194] width 161 height 17
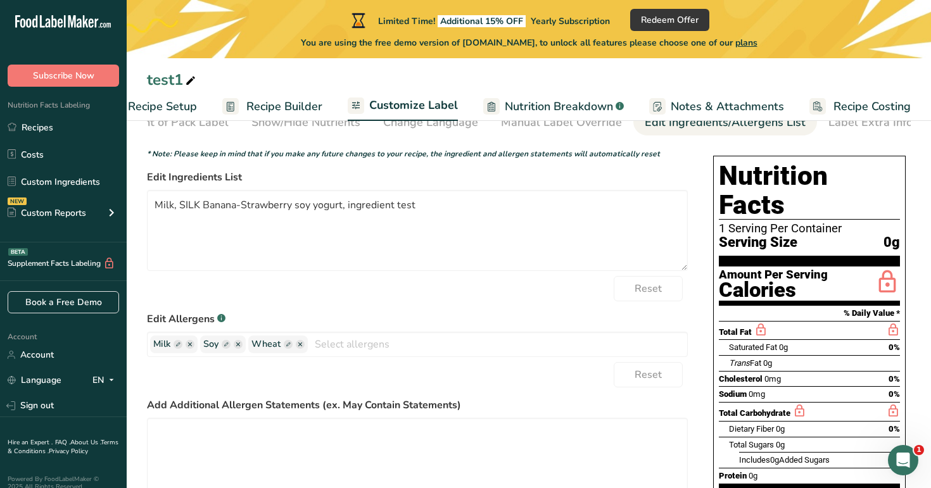
scroll to position [81, 0]
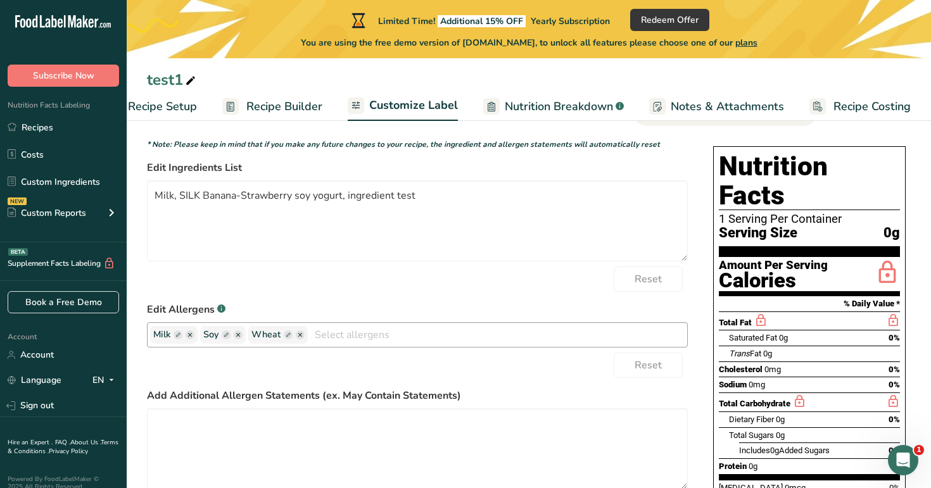
click at [286, 337] on rect "button" at bounding box center [288, 335] width 9 height 9
click at [301, 339] on input "text" at bounding box center [299, 335] width 96 height 16
type input "weeeet 1"
click at [227, 337] on rect "button" at bounding box center [226, 335] width 9 height 9
click at [269, 341] on input "text" at bounding box center [251, 335] width 96 height 16
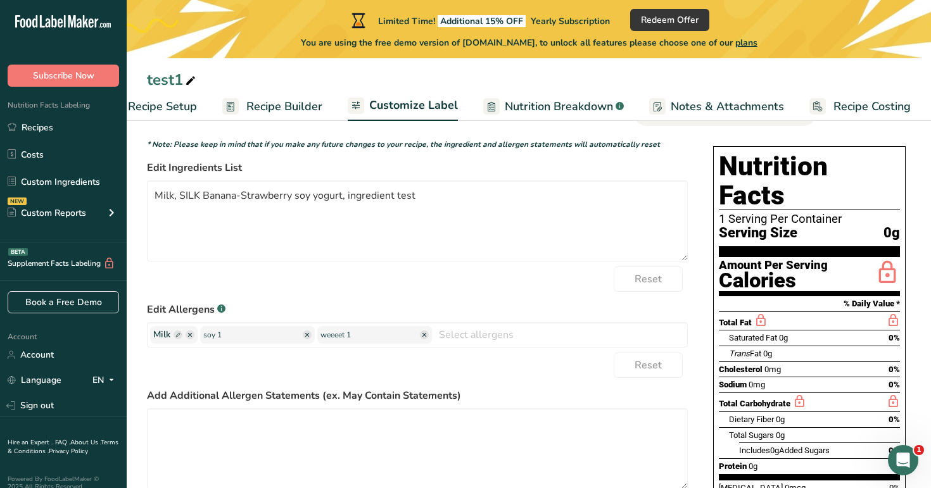
scroll to position [0, 0]
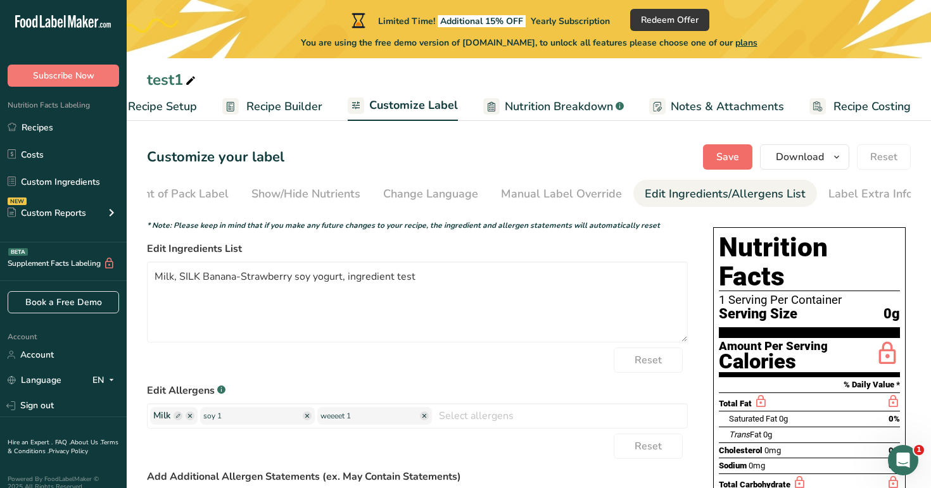
type input "soy 1"
click at [738, 149] on span "Save" at bounding box center [727, 156] width 23 height 15
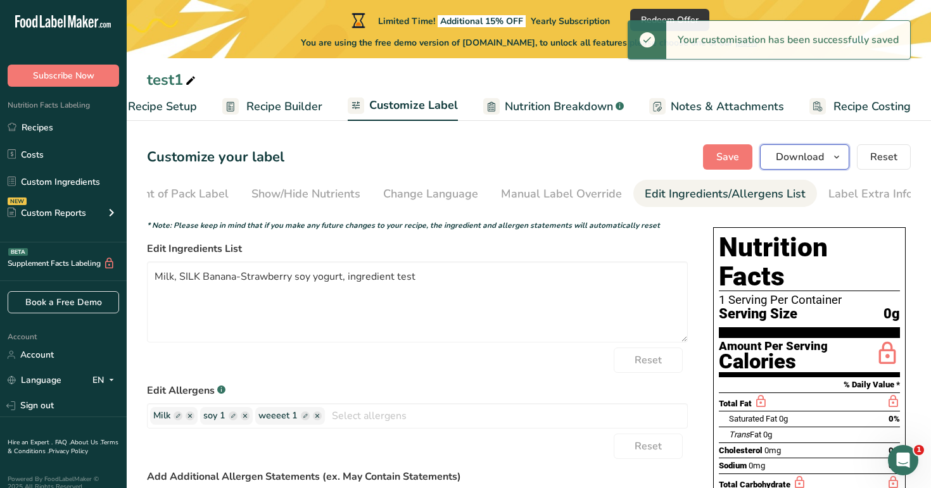
click at [839, 152] on icon "button" at bounding box center [836, 157] width 10 height 16
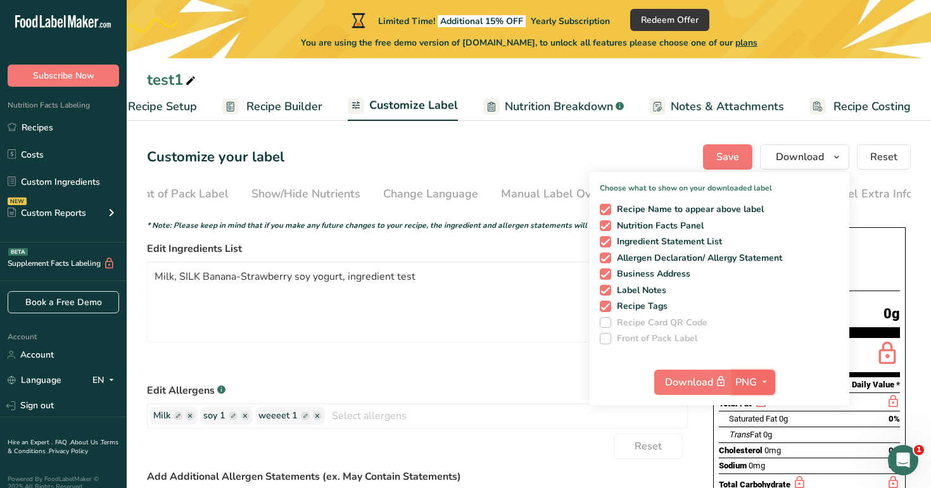
click at [749, 379] on span "PNG" at bounding box center [746, 382] width 22 height 15
click at [758, 470] on link "PDF" at bounding box center [755, 470] width 41 height 21
click at [575, 153] on div "Customize your label Save Download Choose what to show on your downloaded label…" at bounding box center [529, 156] width 764 height 25
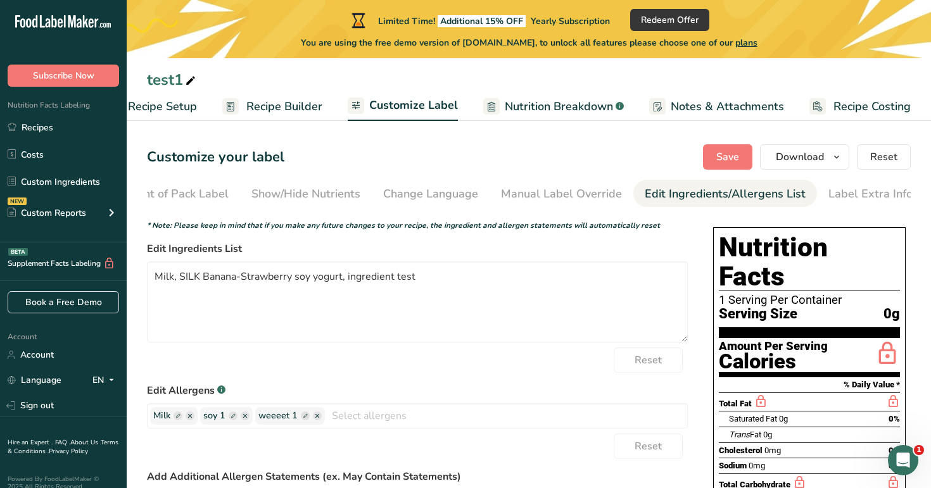
click at [187, 102] on span "Recipe Setup" at bounding box center [162, 106] width 69 height 17
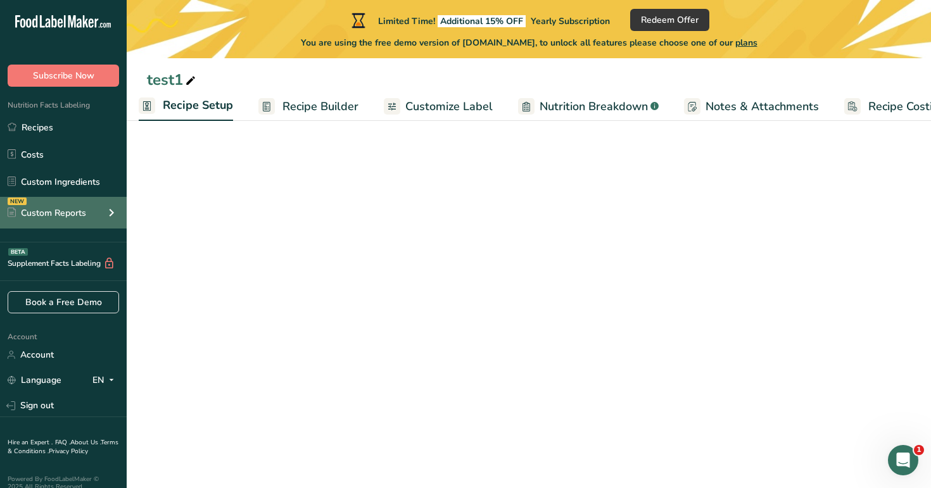
scroll to position [0, 4]
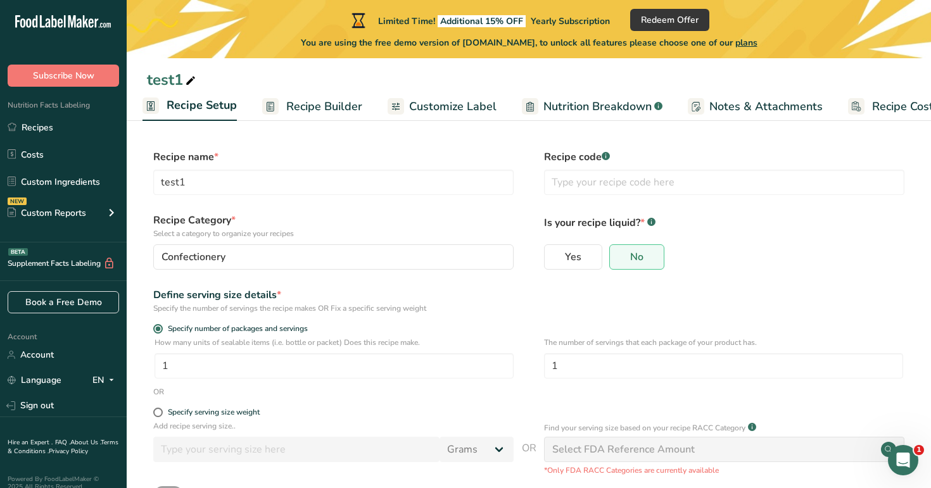
click at [346, 98] on span "Recipe Builder" at bounding box center [324, 106] width 76 height 17
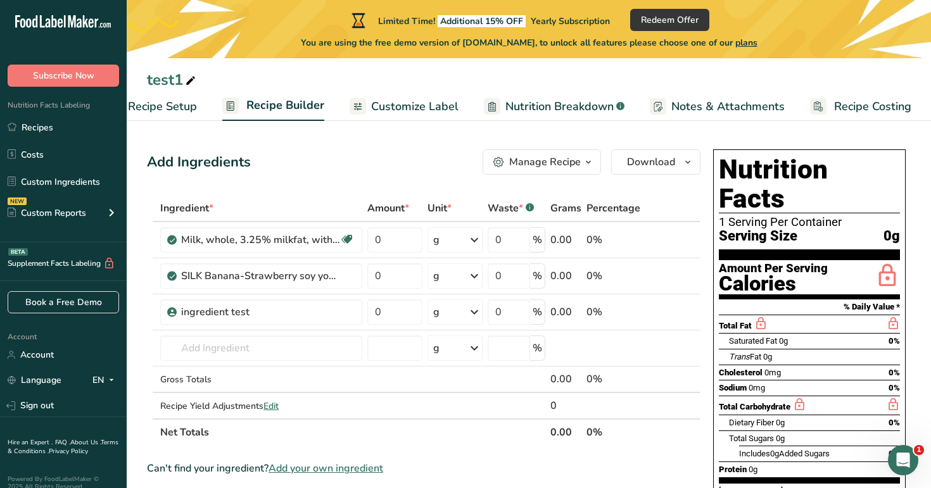
click at [584, 154] on icon "button" at bounding box center [588, 162] width 10 height 16
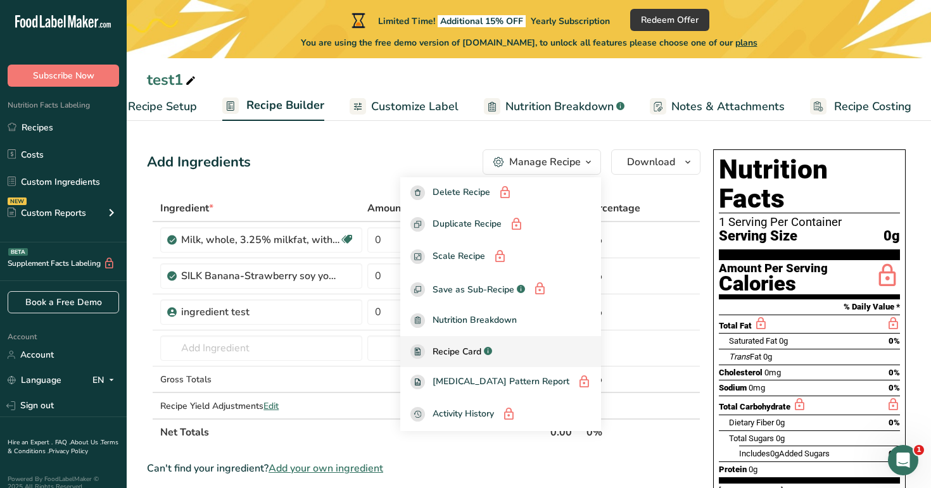
click at [516, 350] on div "Recipe Card .a-a{fill:#347362;}.b-a{fill:#fff;}" at bounding box center [500, 351] width 180 height 15
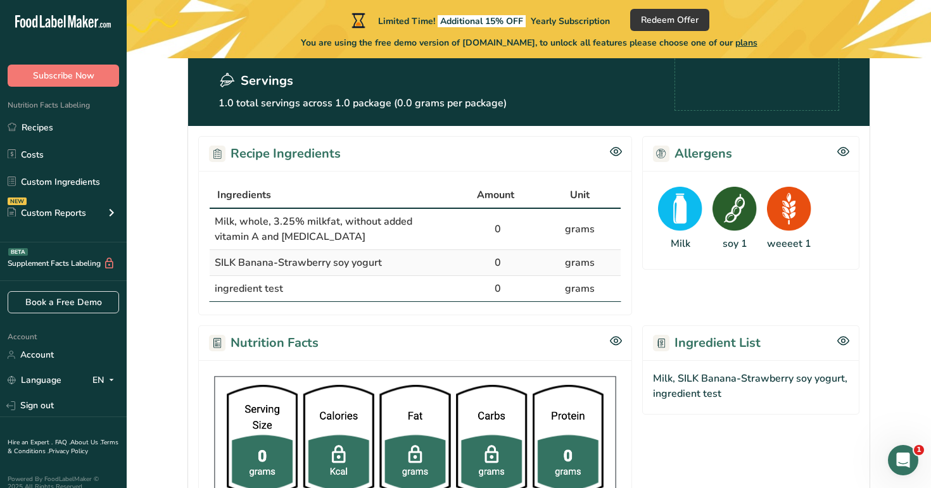
scroll to position [190, 0]
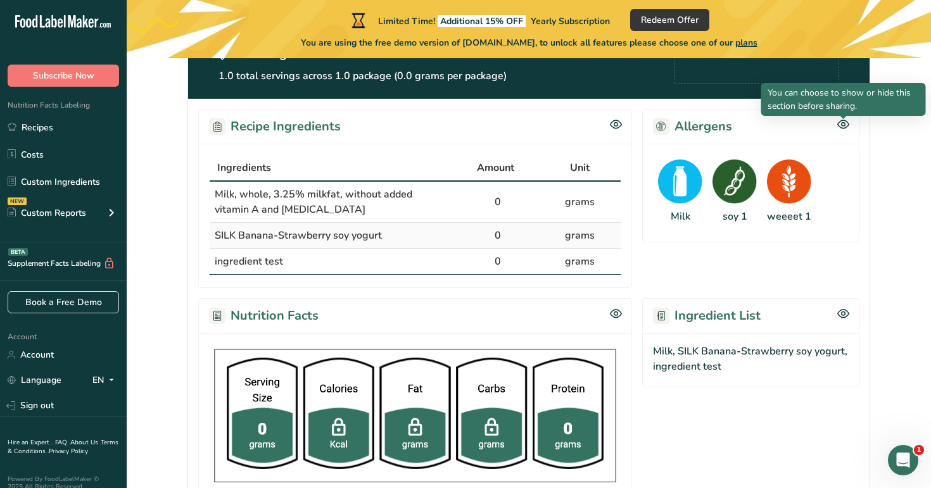
click at [847, 130] on div at bounding box center [843, 126] width 12 height 15
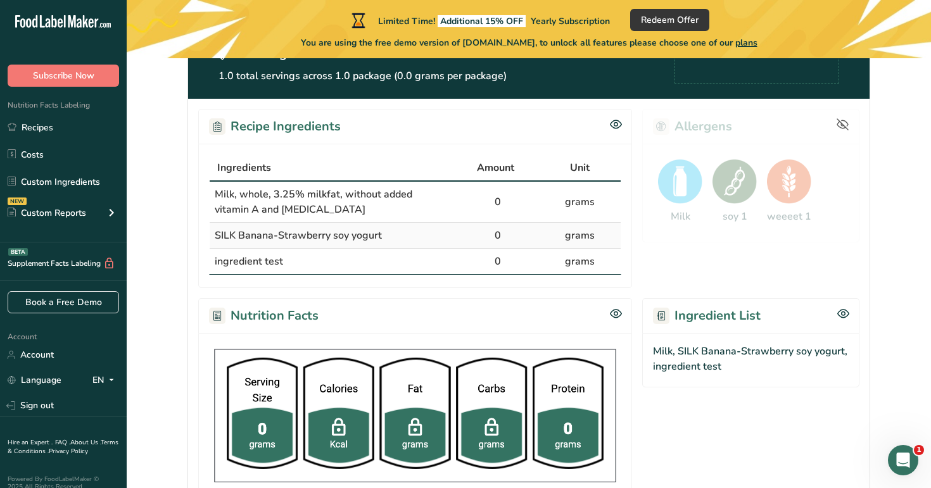
scroll to position [0, 0]
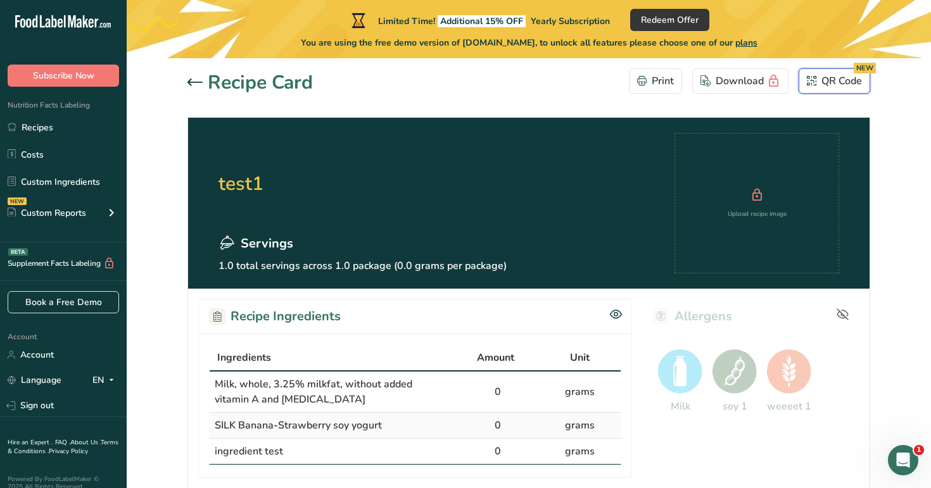
click at [829, 77] on div "QR Code NEW" at bounding box center [834, 80] width 55 height 15
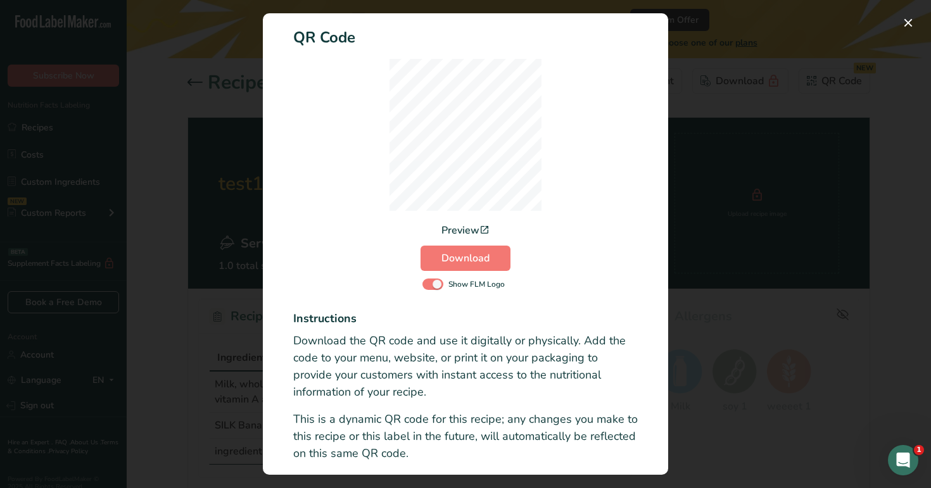
click at [476, 230] on div "Preview" at bounding box center [465, 230] width 48 height 15
click at [217, 66] on div "Activity Log Modal" at bounding box center [465, 244] width 931 height 488
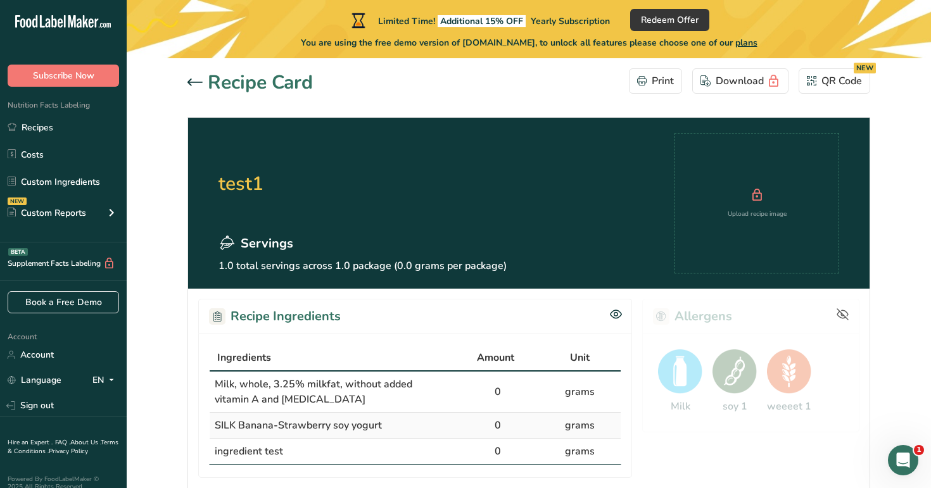
click at [188, 79] on icon at bounding box center [194, 83] width 15 height 8
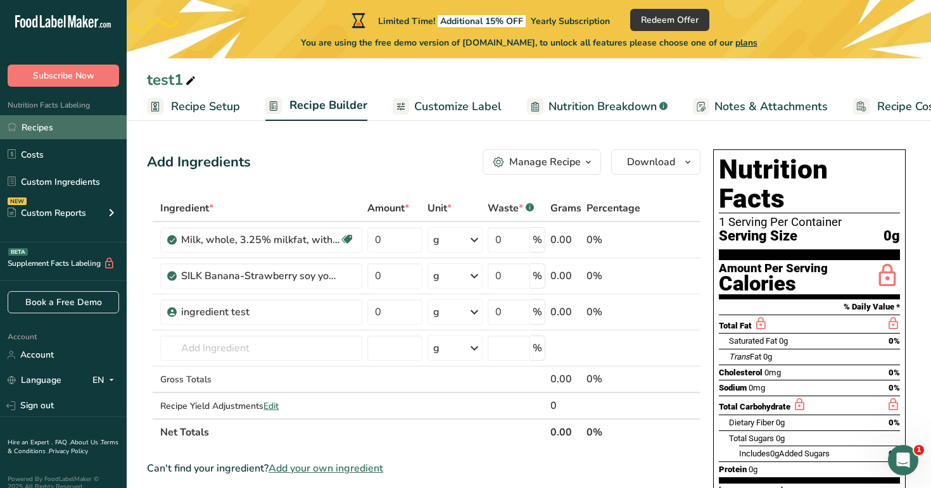
click at [77, 118] on link "Recipes" at bounding box center [63, 127] width 127 height 24
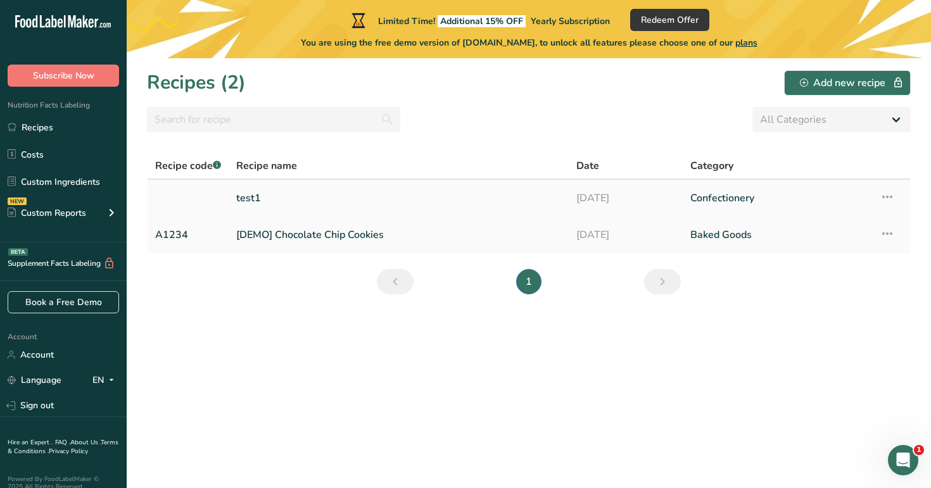
click at [388, 203] on link "test1" at bounding box center [398, 198] width 325 height 27
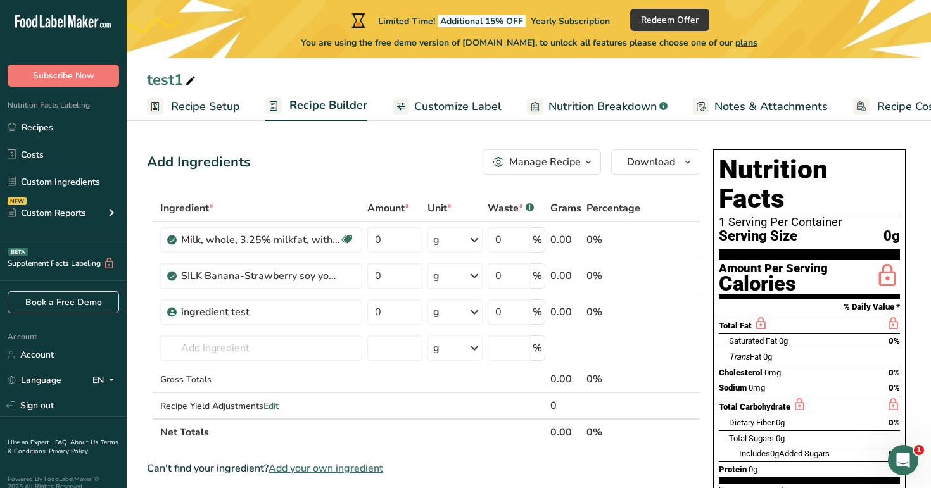
click at [475, 104] on span "Customize Label" at bounding box center [457, 106] width 87 height 17
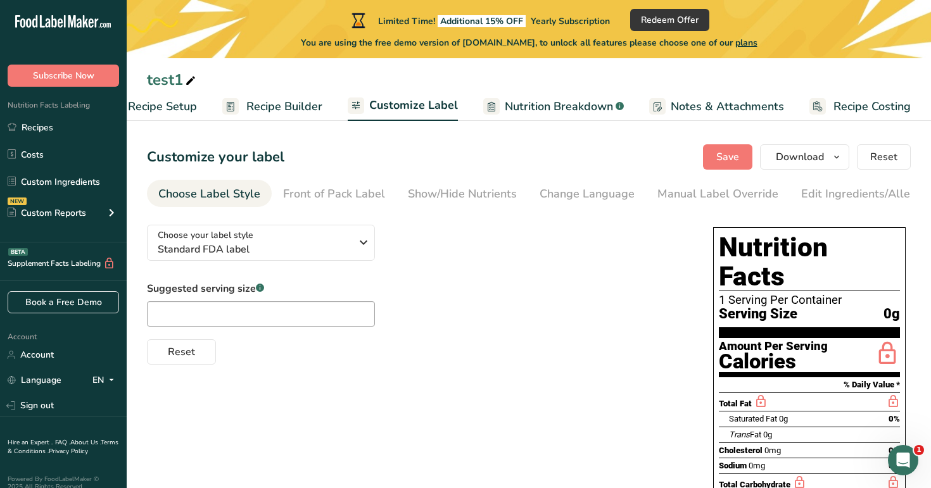
click at [572, 109] on span "Nutrition Breakdown" at bounding box center [559, 106] width 108 height 17
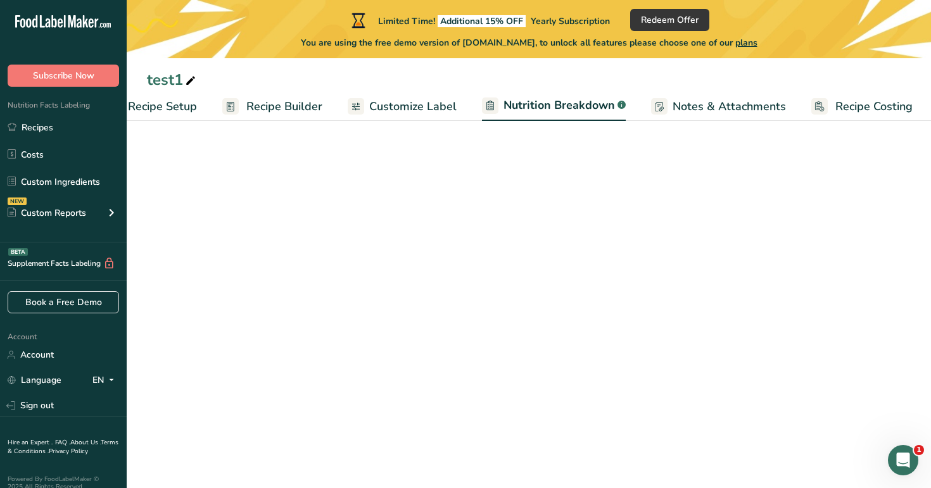
scroll to position [0, 44]
select select "Calories"
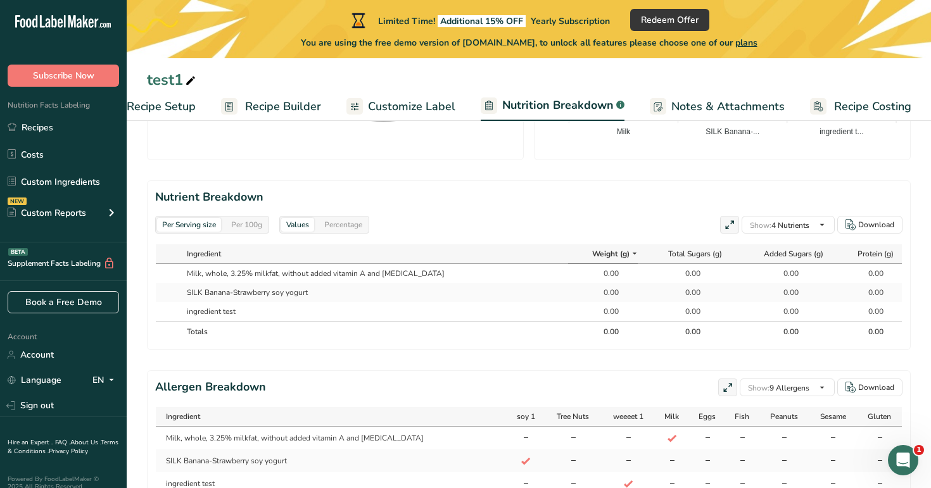
scroll to position [580, 0]
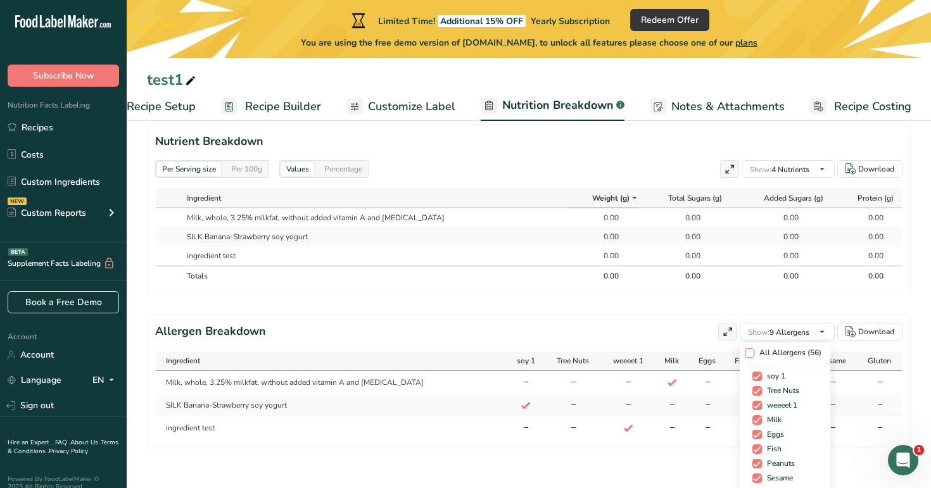
click at [769, 348] on span "All Allergens (56)" at bounding box center [787, 352] width 67 height 9
click at [753, 349] on input "All Allergens (56)" at bounding box center [749, 353] width 8 height 8
checkbox input "true"
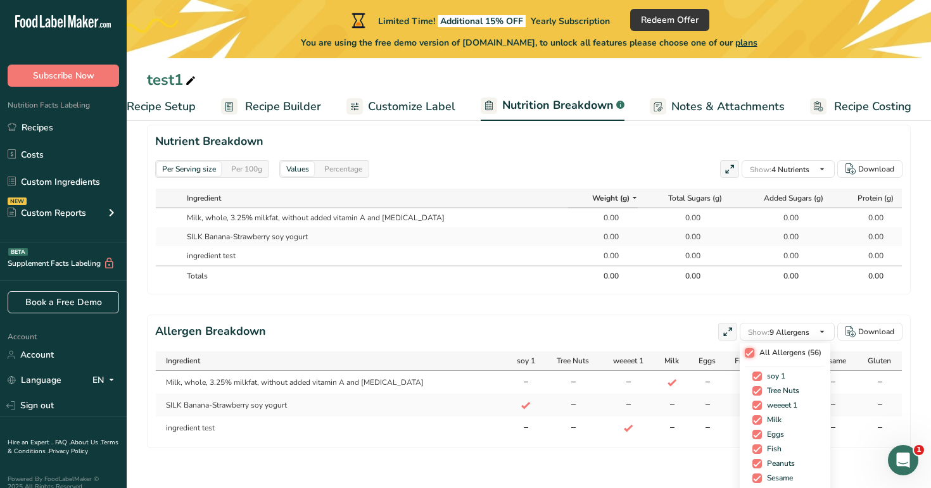
checkbox input "true"
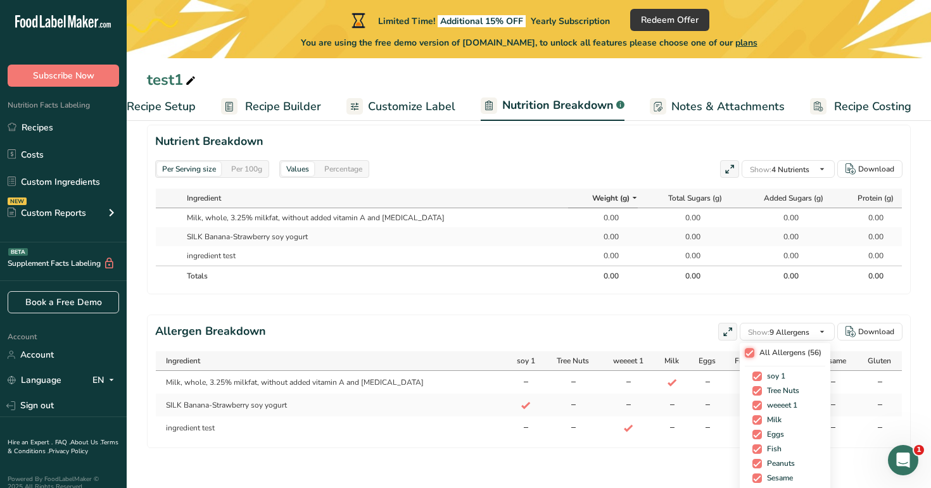
checkbox input "true"
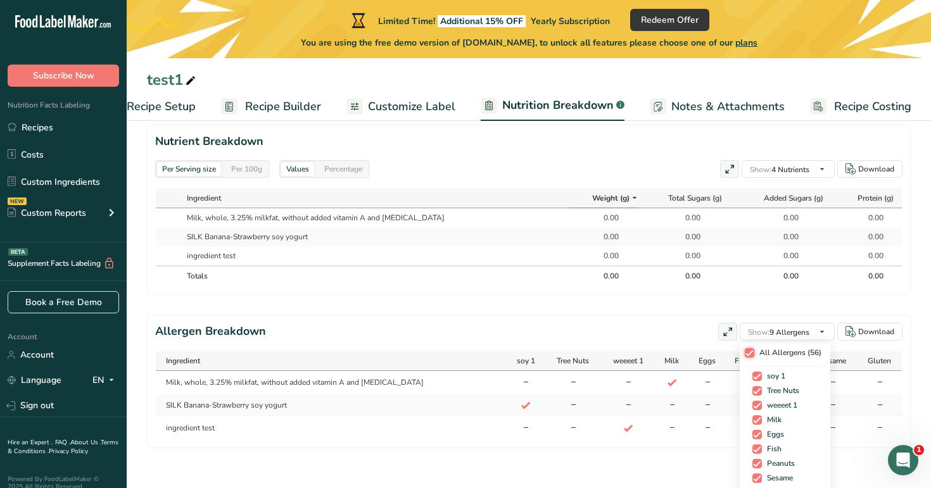
checkbox input "true"
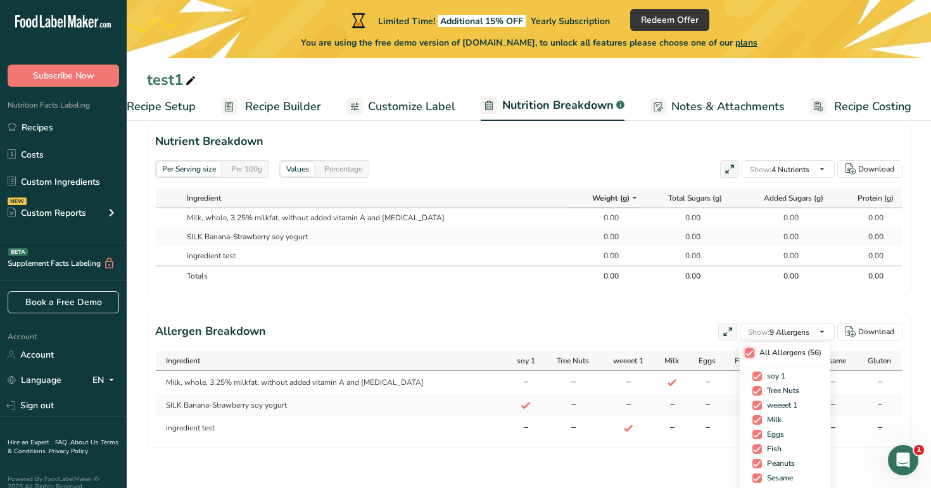
checkbox input "true"
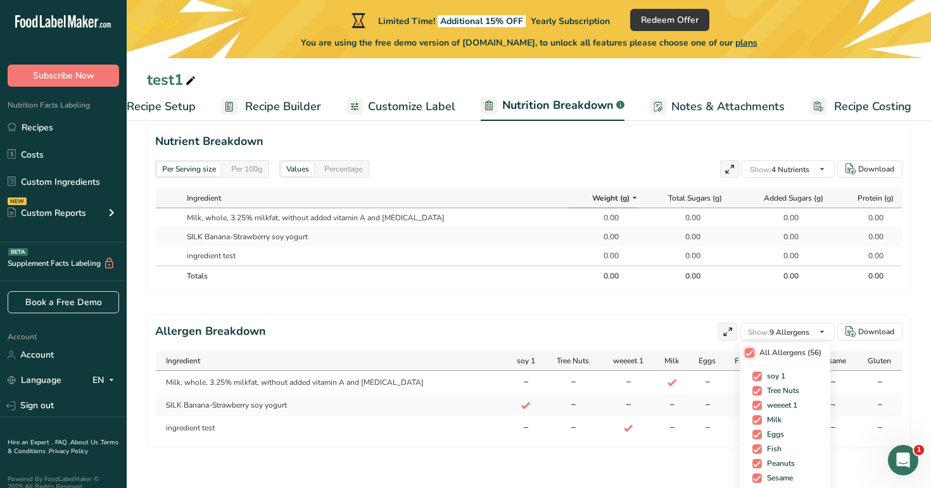
checkbox input "true"
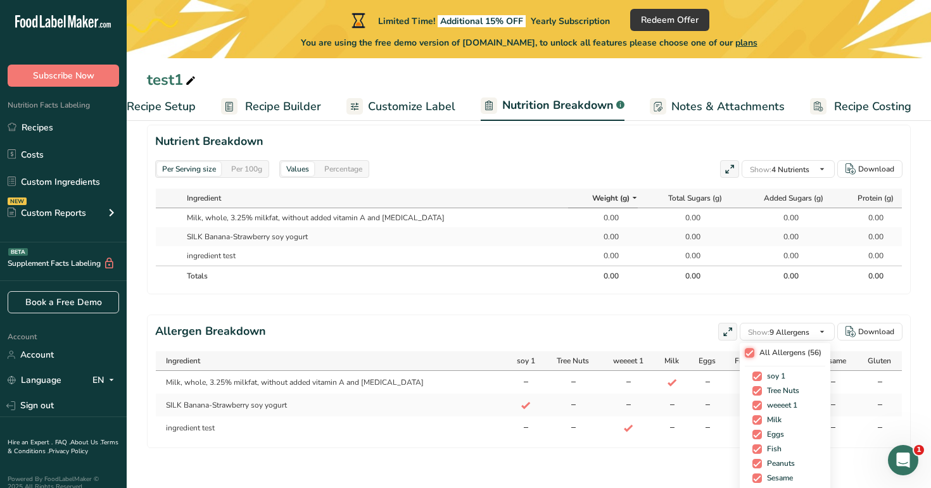
checkbox input "true"
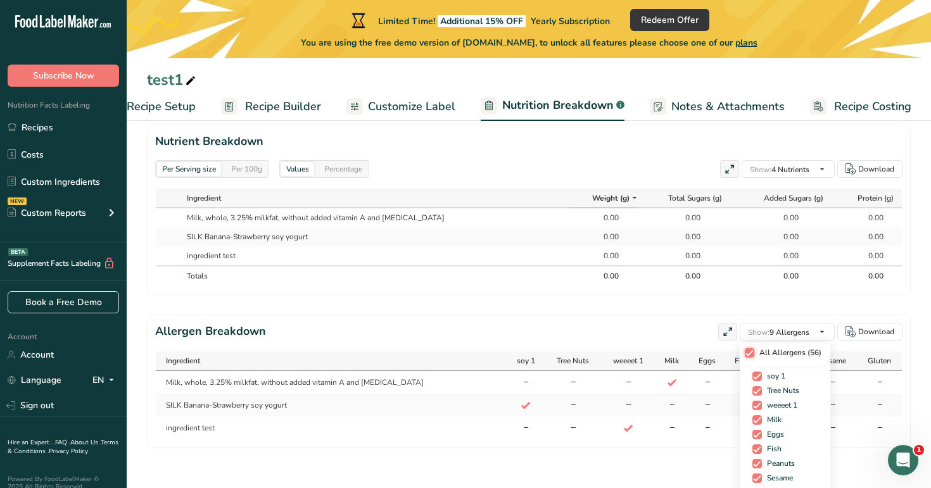
checkbox input "true"
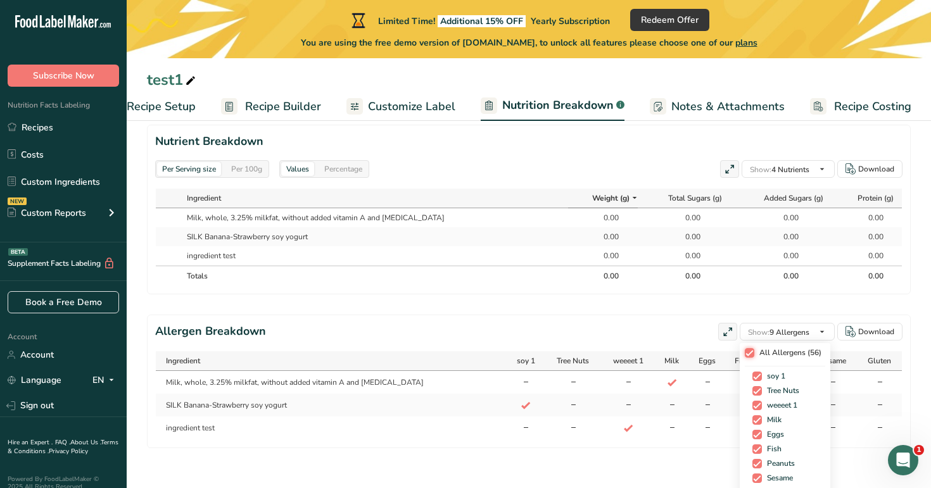
checkbox input "true"
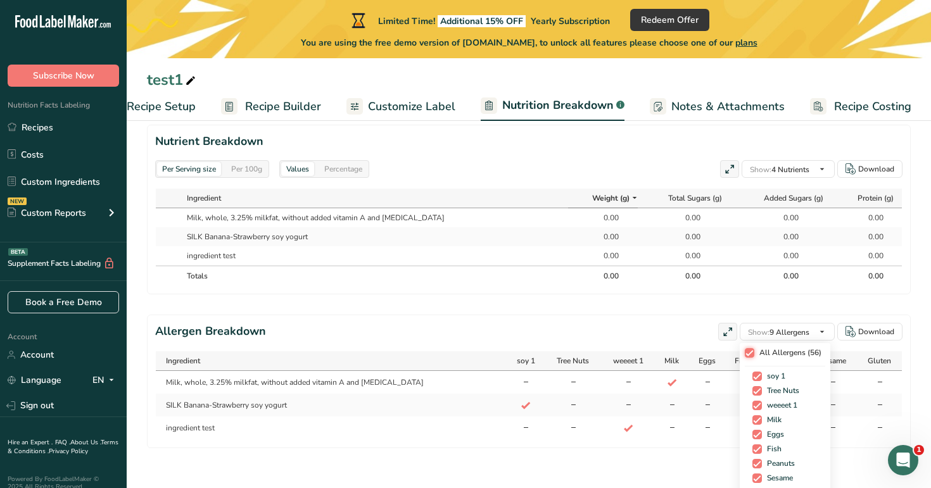
checkbox input "true"
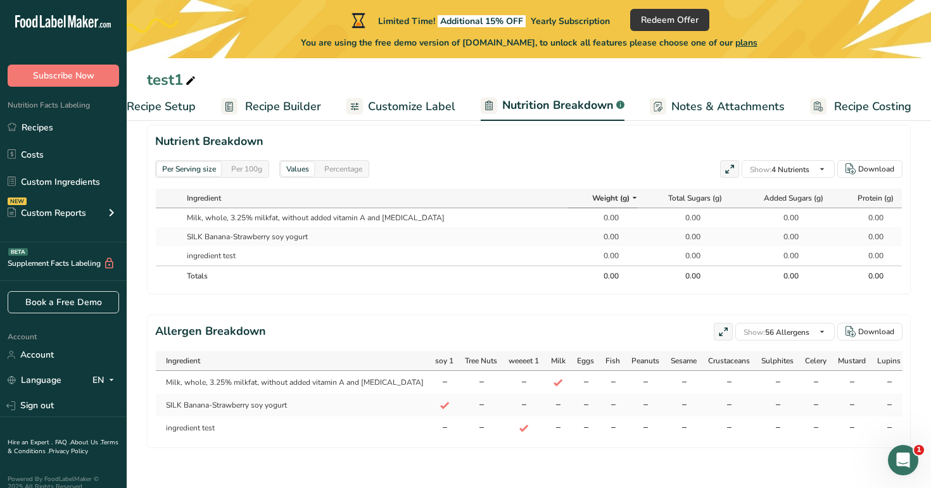
click at [751, 304] on div "Per Serving size Per 100g Download Total Calories Total Carbs Total Fat Total P…" at bounding box center [529, 6] width 764 height 884
click at [424, 110] on span "Customize Label" at bounding box center [411, 106] width 87 height 17
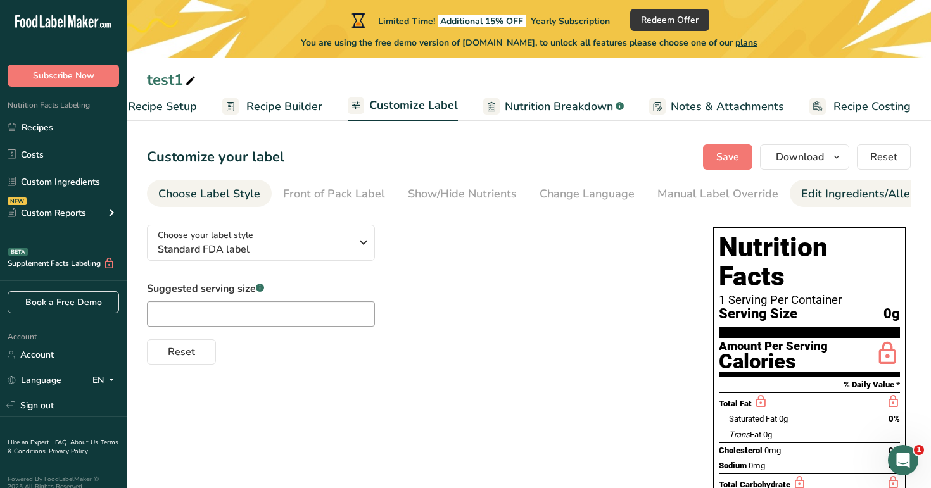
click at [816, 187] on div "Edit Ingredients/Allergens List" at bounding box center [881, 194] width 161 height 17
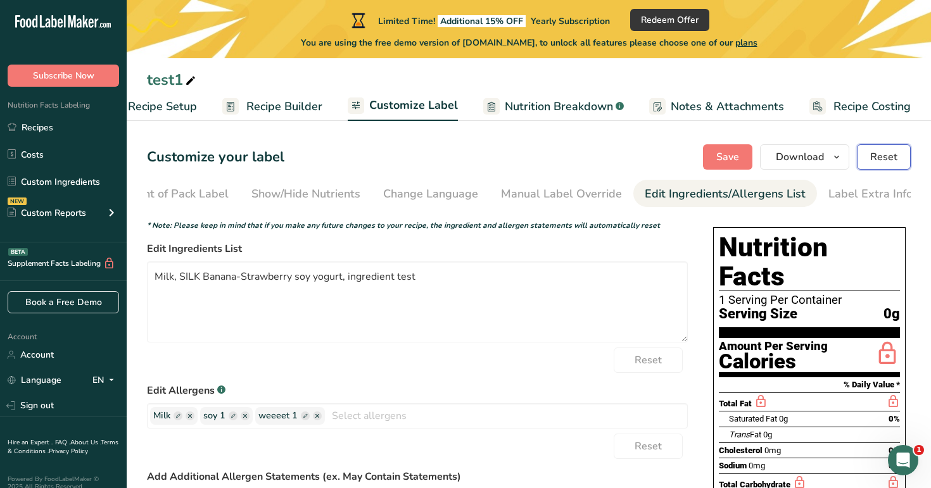
click at [885, 157] on span "Reset" at bounding box center [883, 156] width 27 height 15
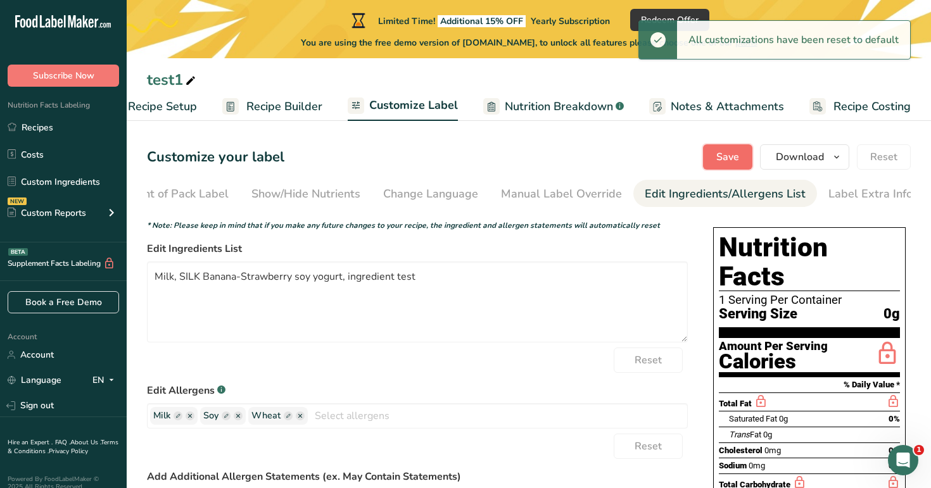
click at [724, 154] on span "Save" at bounding box center [727, 156] width 23 height 15
click at [582, 108] on span "Nutrition Breakdown" at bounding box center [559, 106] width 108 height 17
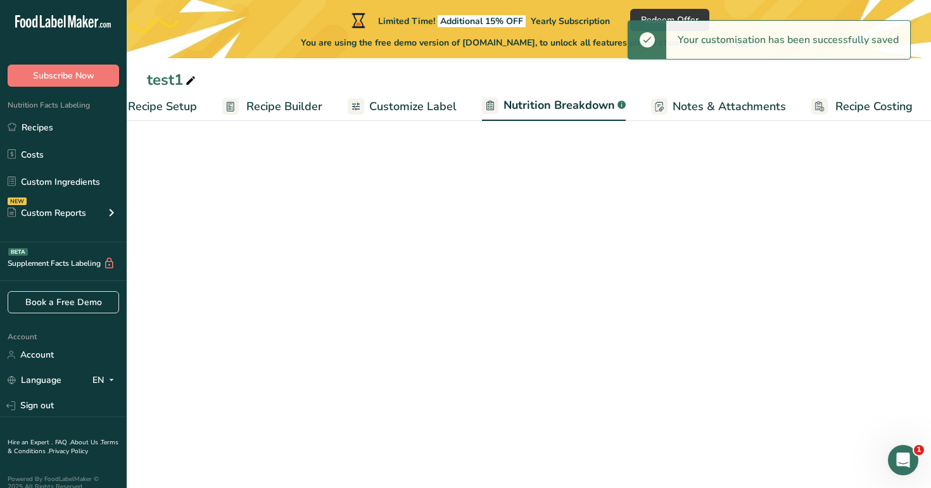
scroll to position [0, 44]
select select "Calories"
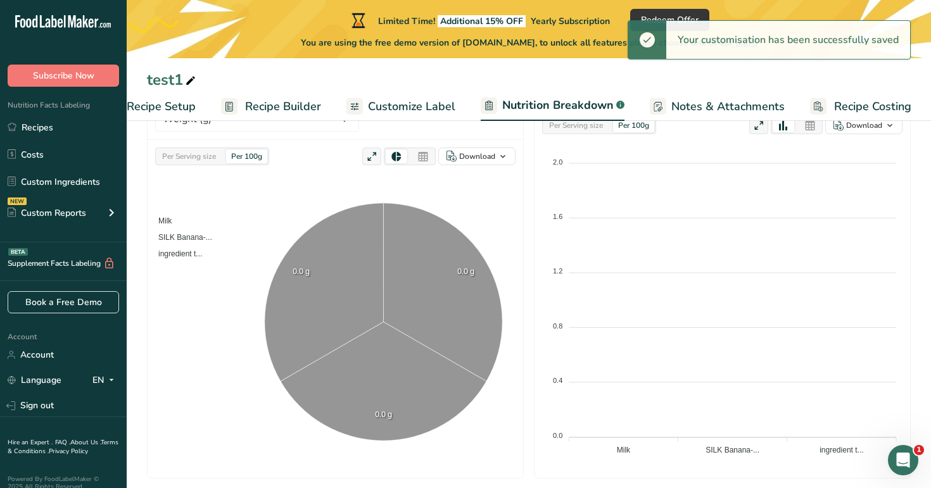
scroll to position [580, 0]
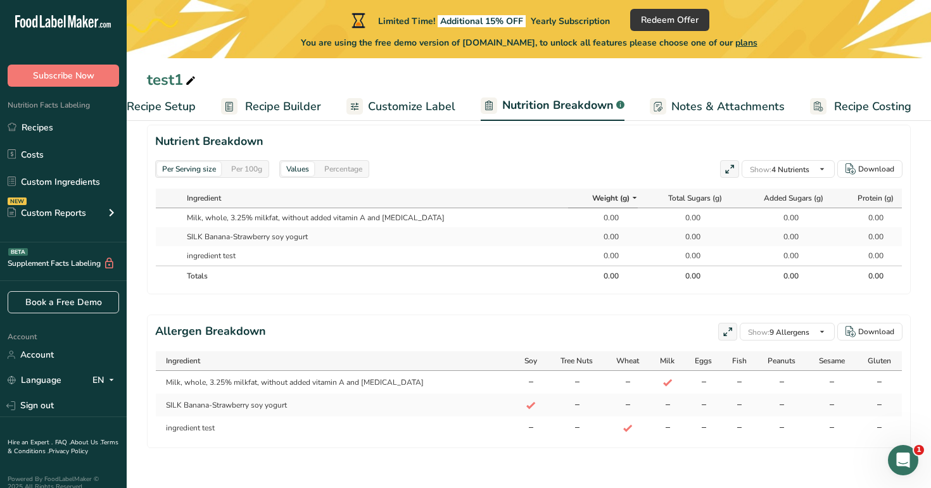
click at [629, 325] on div "Allergen Breakdown Show: 9 Allergens All Allergens (56) Soy Tree Nuts Wheat Mil…" at bounding box center [528, 332] width 747 height 18
click at [874, 324] on button "Download" at bounding box center [869, 332] width 65 height 18
click at [424, 108] on span "Customize Label" at bounding box center [411, 106] width 87 height 17
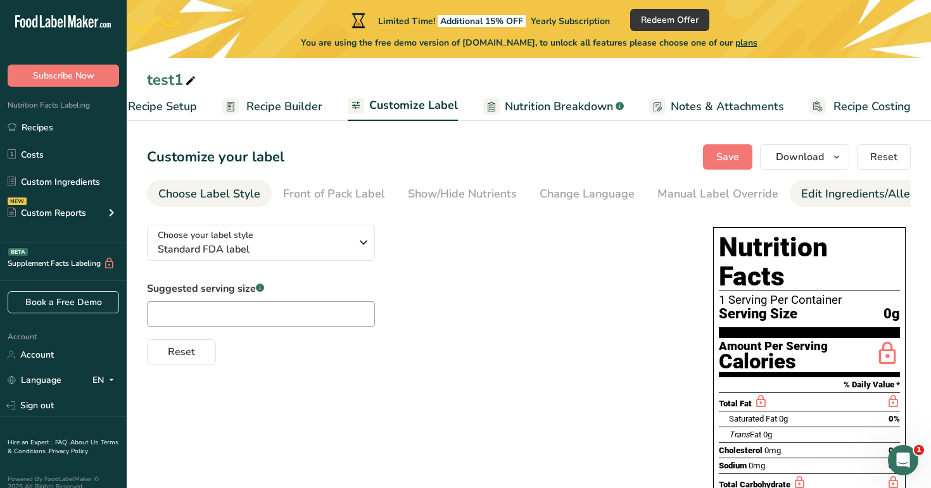
click at [860, 192] on div "Edit Ingredients/Allergens List" at bounding box center [881, 194] width 161 height 17
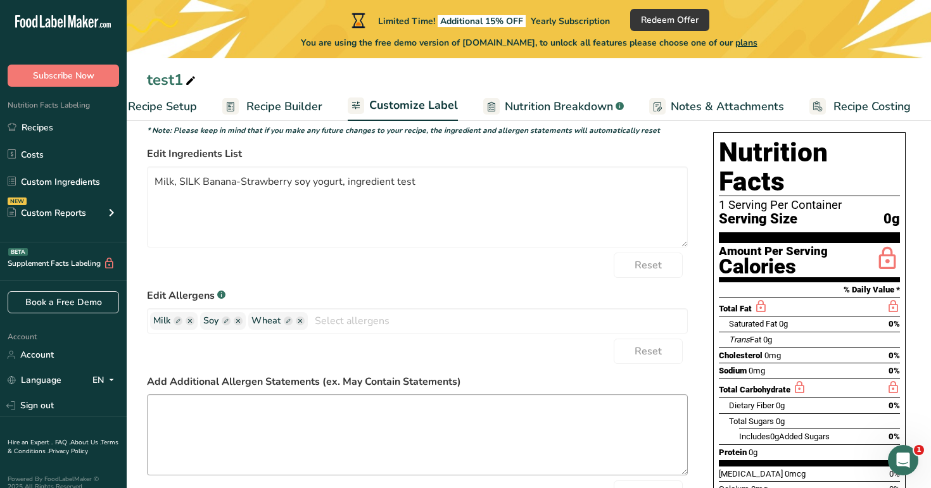
scroll to position [118, 0]
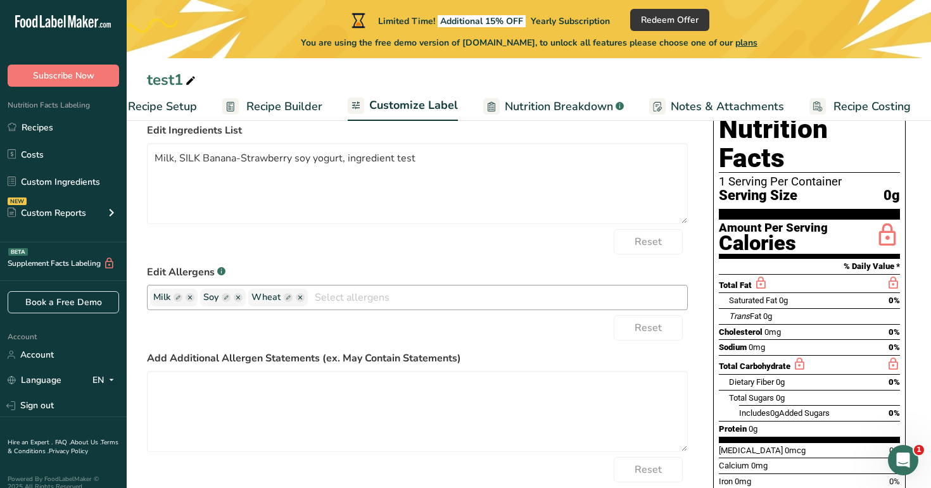
click at [179, 302] on rect "button" at bounding box center [177, 297] width 9 height 9
click at [187, 300] on input "text" at bounding box center [201, 297] width 96 height 16
type input "m1"
click at [289, 301] on rect "button" at bounding box center [293, 297] width 9 height 9
click at [297, 300] on input "text" at bounding box center [318, 297] width 96 height 16
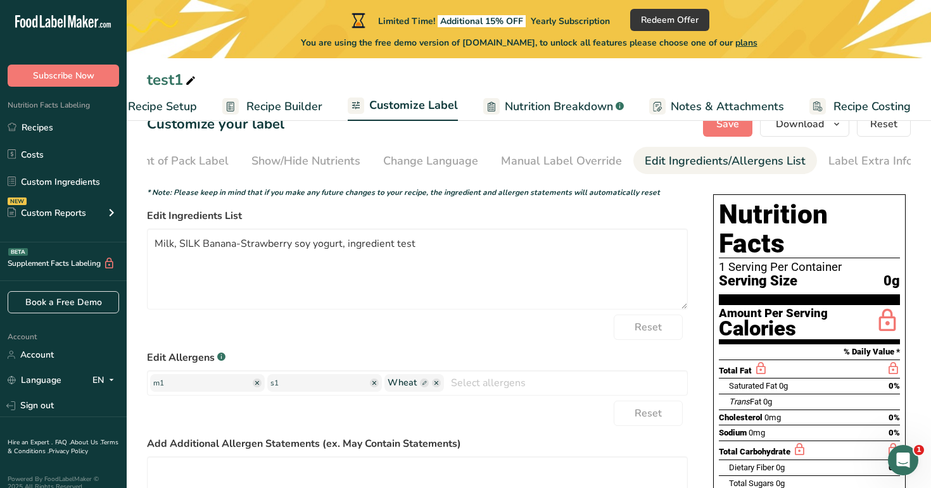
scroll to position [0, 0]
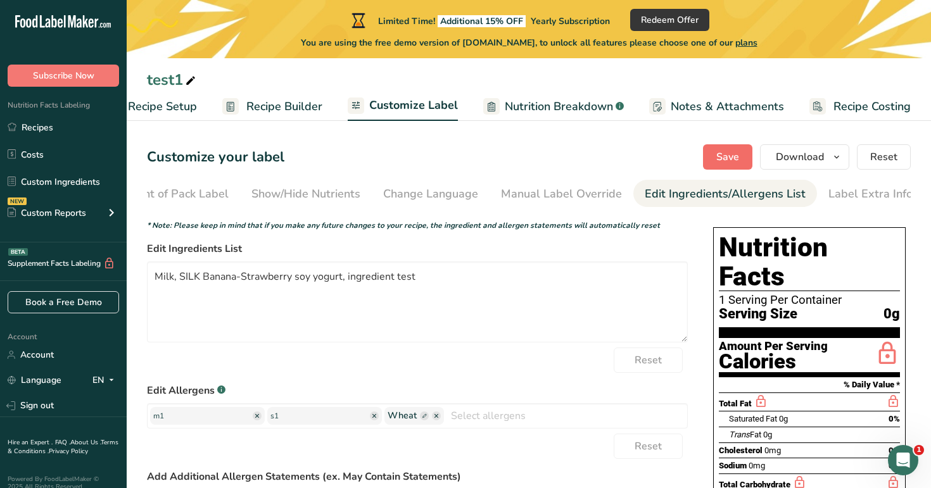
type input "s1"
click at [722, 151] on span "Save" at bounding box center [727, 156] width 23 height 15
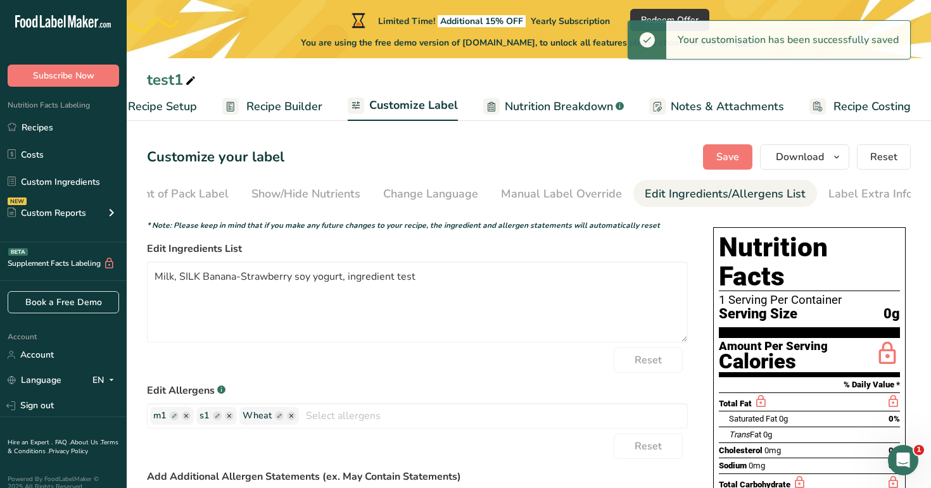
click at [576, 108] on span "Nutrition Breakdown" at bounding box center [559, 106] width 108 height 17
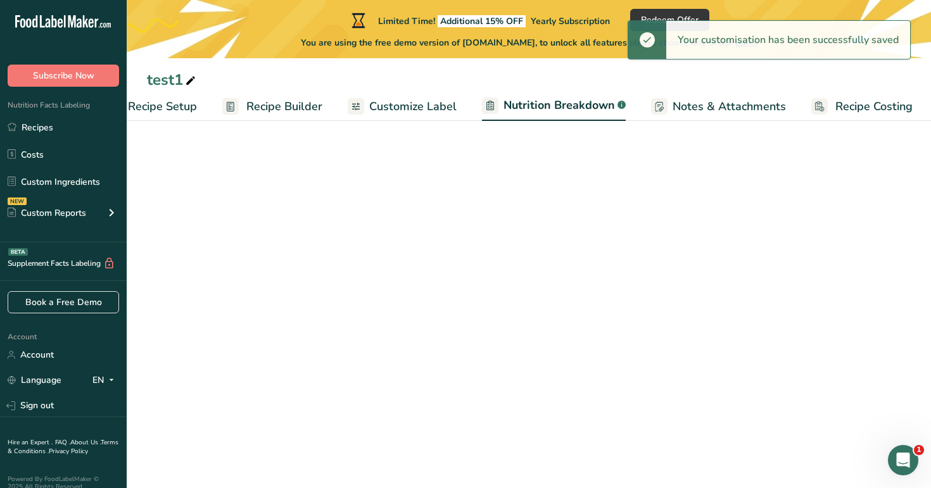
scroll to position [0, 44]
select select "Calories"
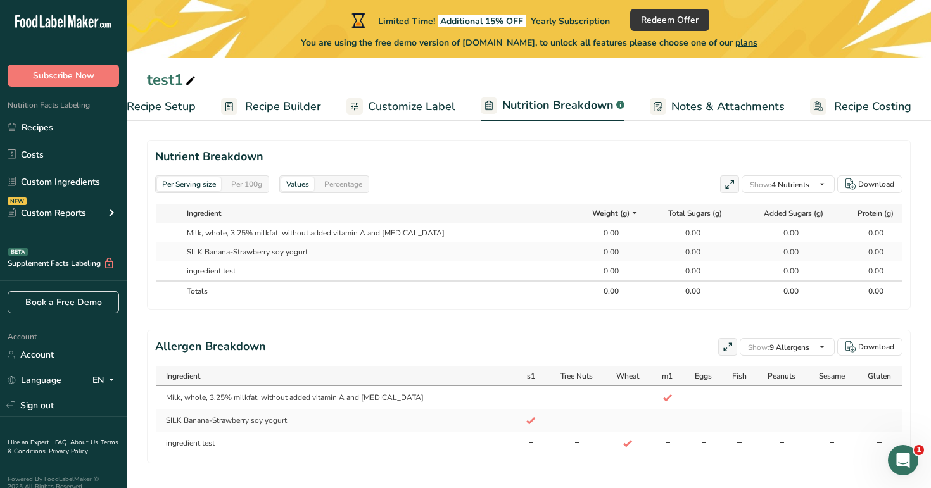
scroll to position [580, 0]
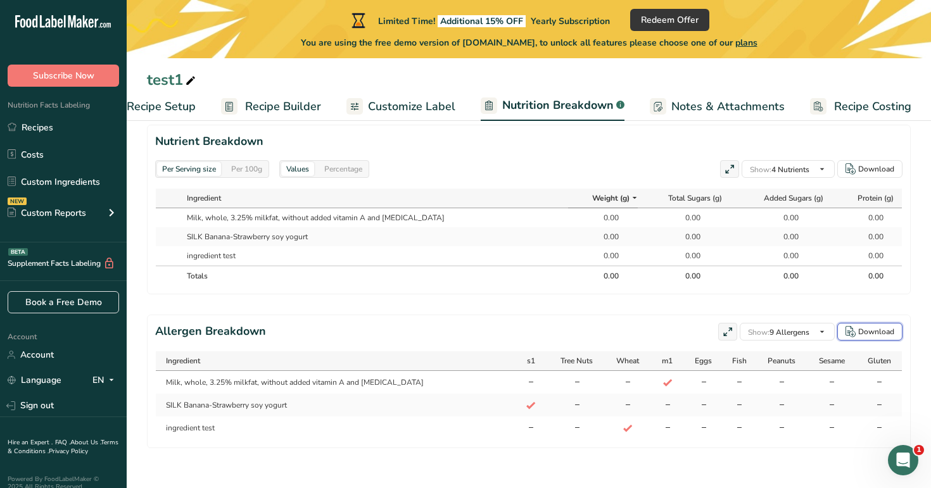
click at [879, 334] on div "Download" at bounding box center [876, 331] width 36 height 11
click at [72, 129] on link "Recipes" at bounding box center [63, 127] width 127 height 24
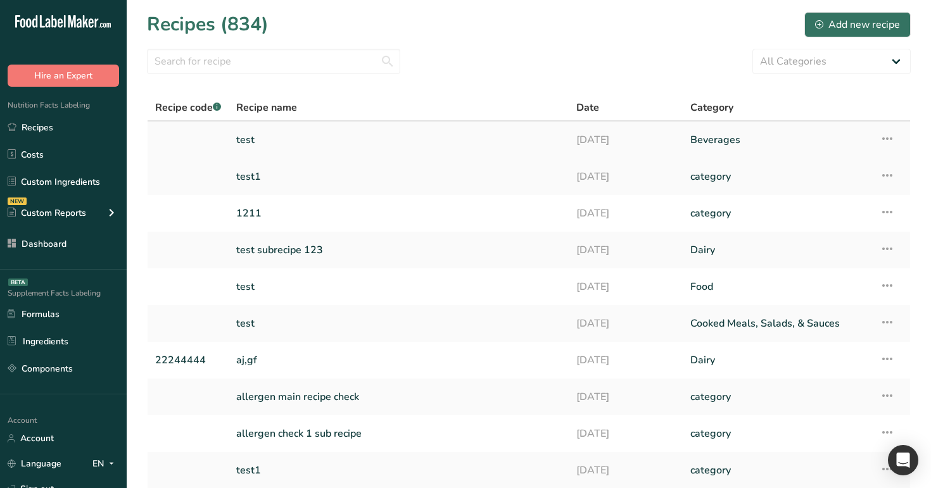
click at [455, 141] on link "test" at bounding box center [398, 140] width 325 height 27
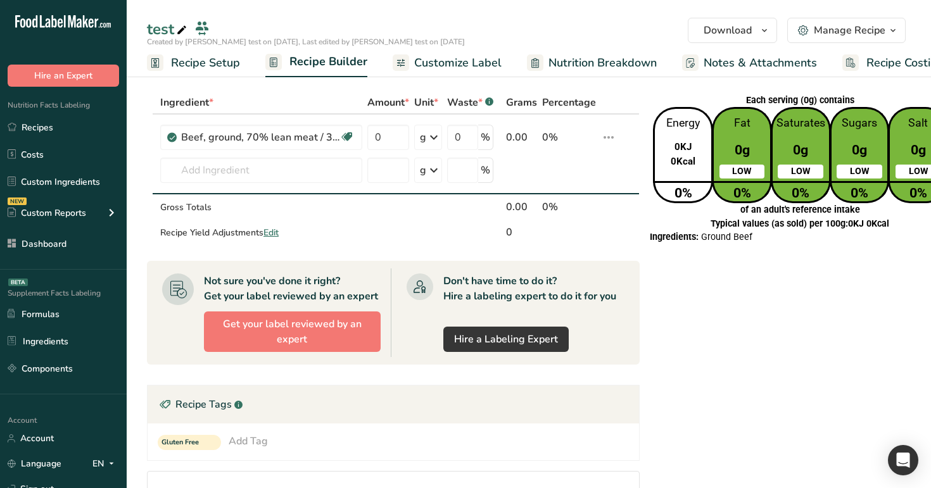
click at [429, 57] on span "Customize Label" at bounding box center [457, 62] width 87 height 17
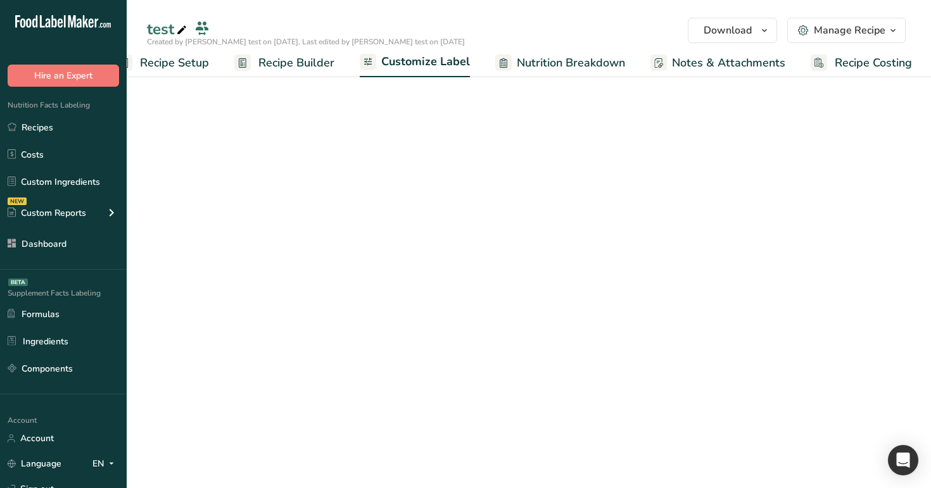
scroll to position [0, 32]
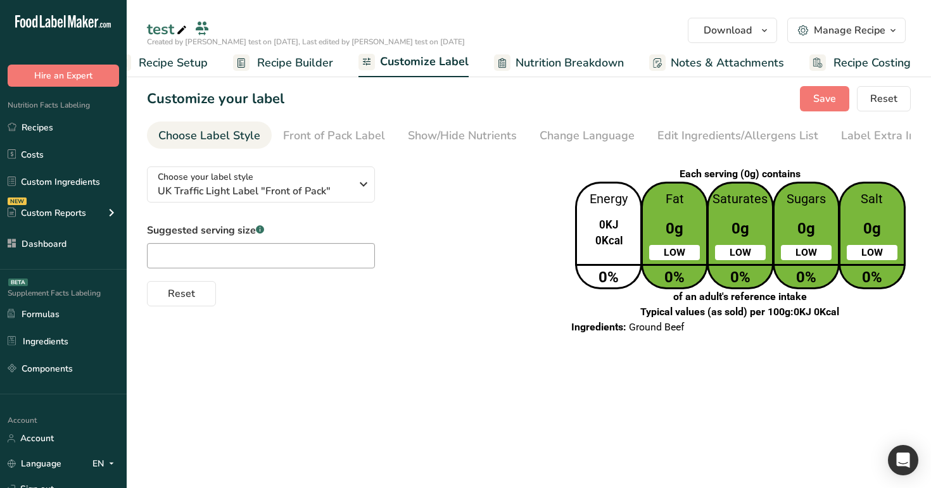
click at [890, 61] on span "Recipe Costing" at bounding box center [871, 62] width 77 height 17
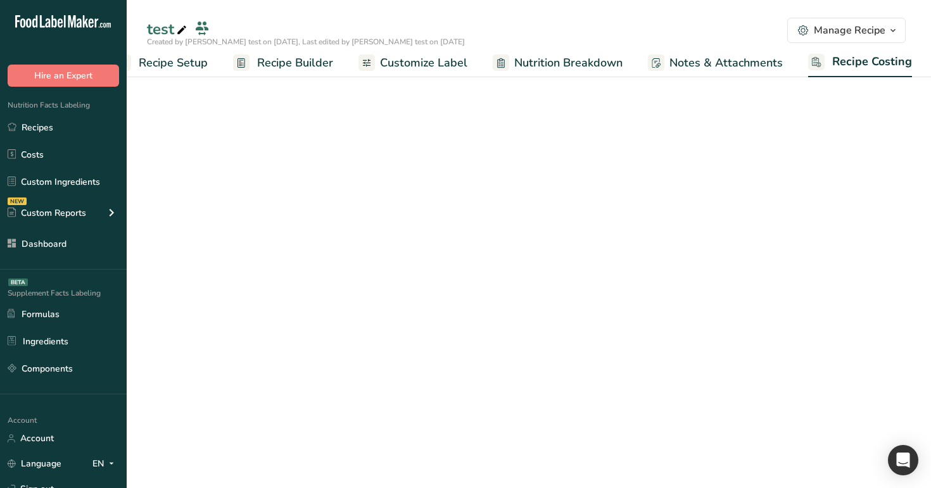
scroll to position [0, 32]
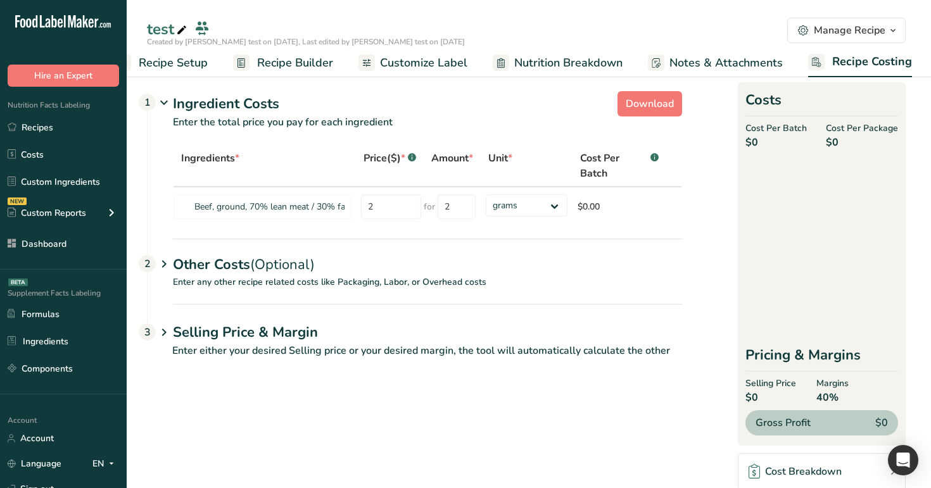
click at [724, 61] on span "Notes & Attachments" at bounding box center [725, 62] width 113 height 17
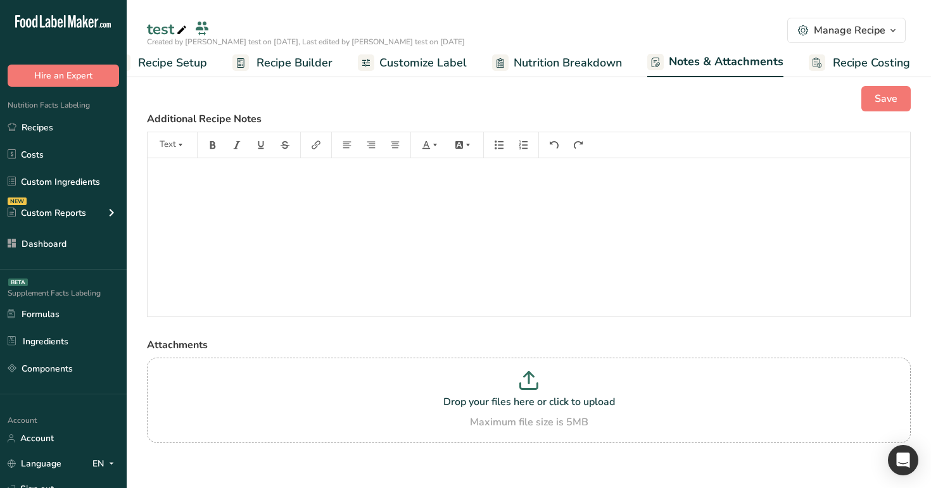
click at [565, 60] on span "Nutrition Breakdown" at bounding box center [568, 62] width 108 height 17
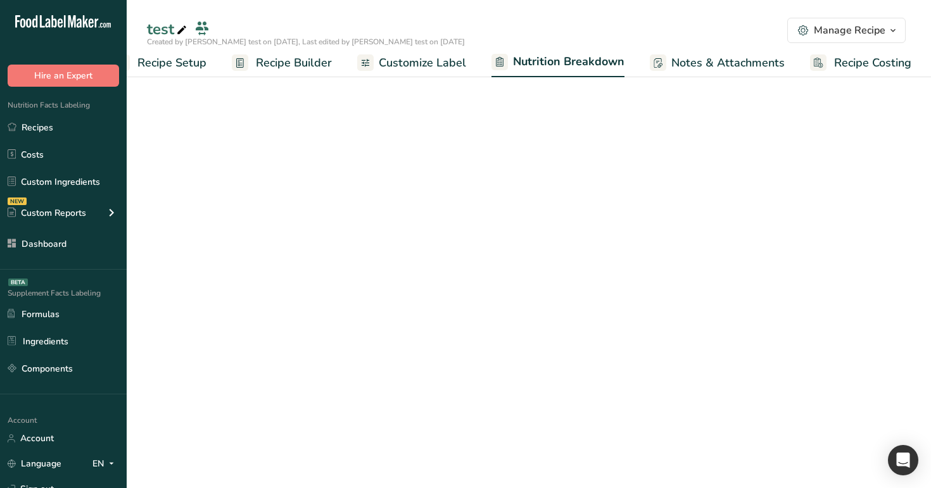
select select "Calories"
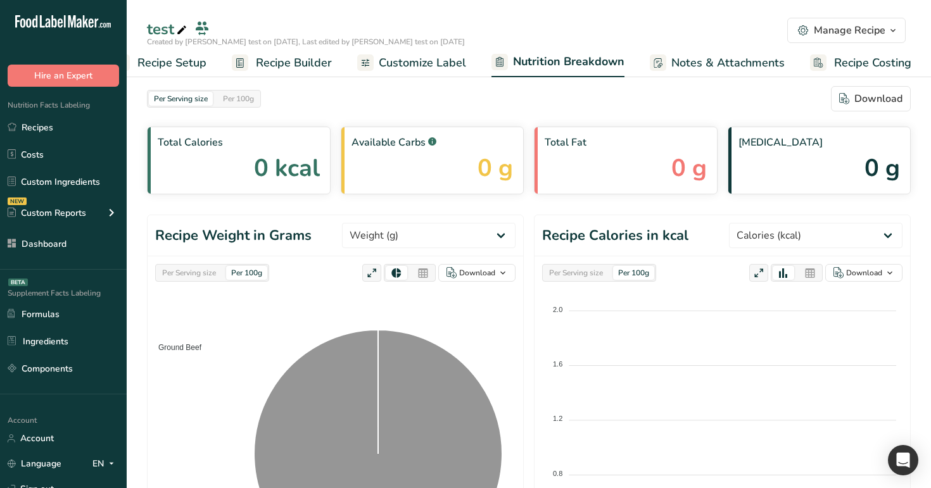
click at [427, 56] on span "Customize Label" at bounding box center [422, 62] width 87 height 17
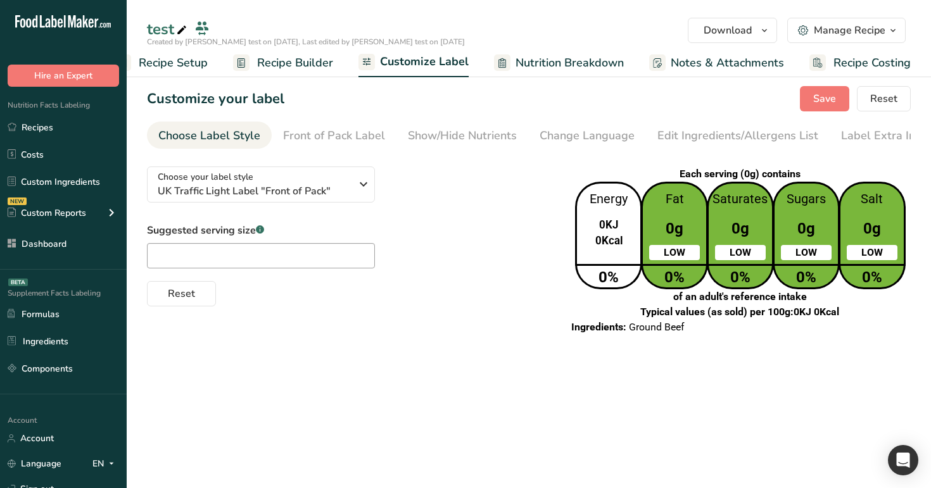
click at [312, 58] on span "Recipe Builder" at bounding box center [295, 62] width 76 height 17
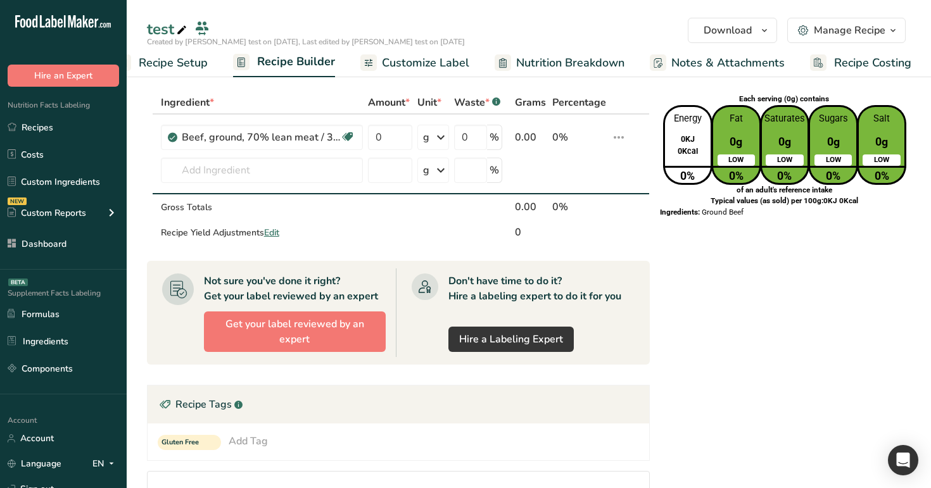
click at [204, 63] on span "Recipe Setup" at bounding box center [173, 62] width 69 height 17
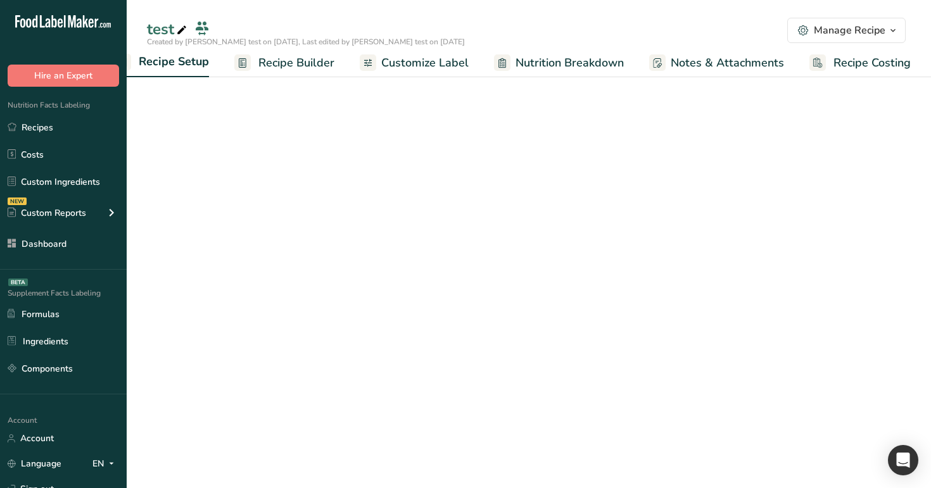
scroll to position [0, 4]
